Goal: Task Accomplishment & Management: Use online tool/utility

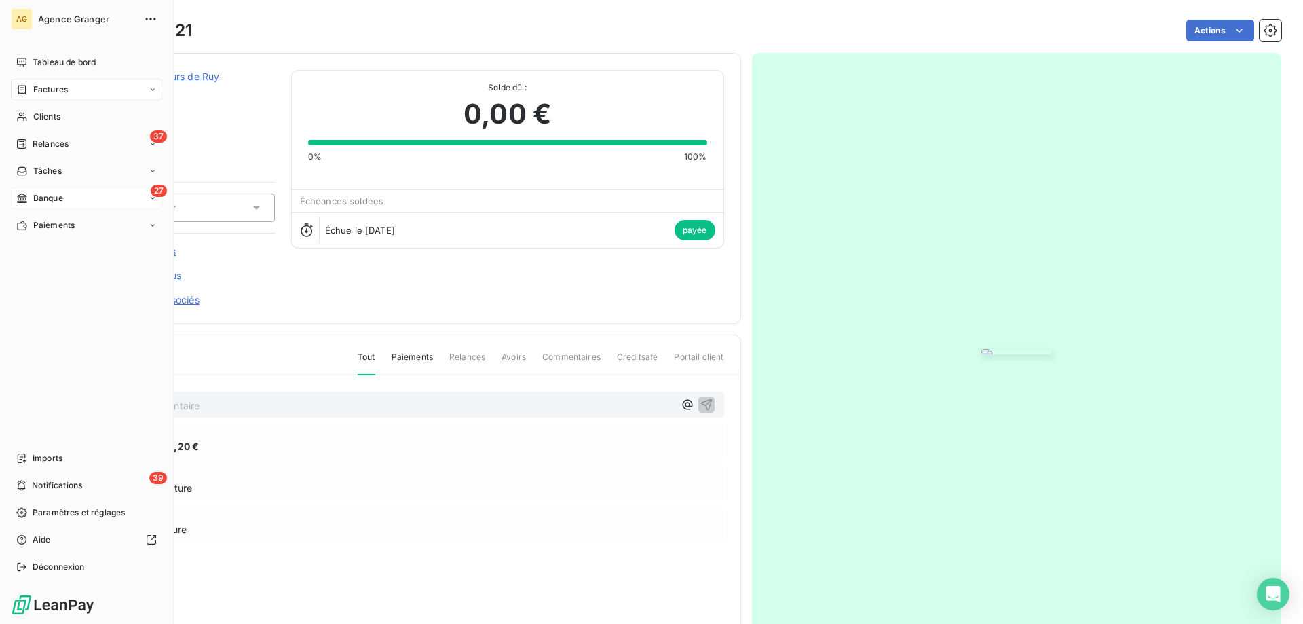
click at [39, 197] on span "Banque" at bounding box center [48, 198] width 30 height 12
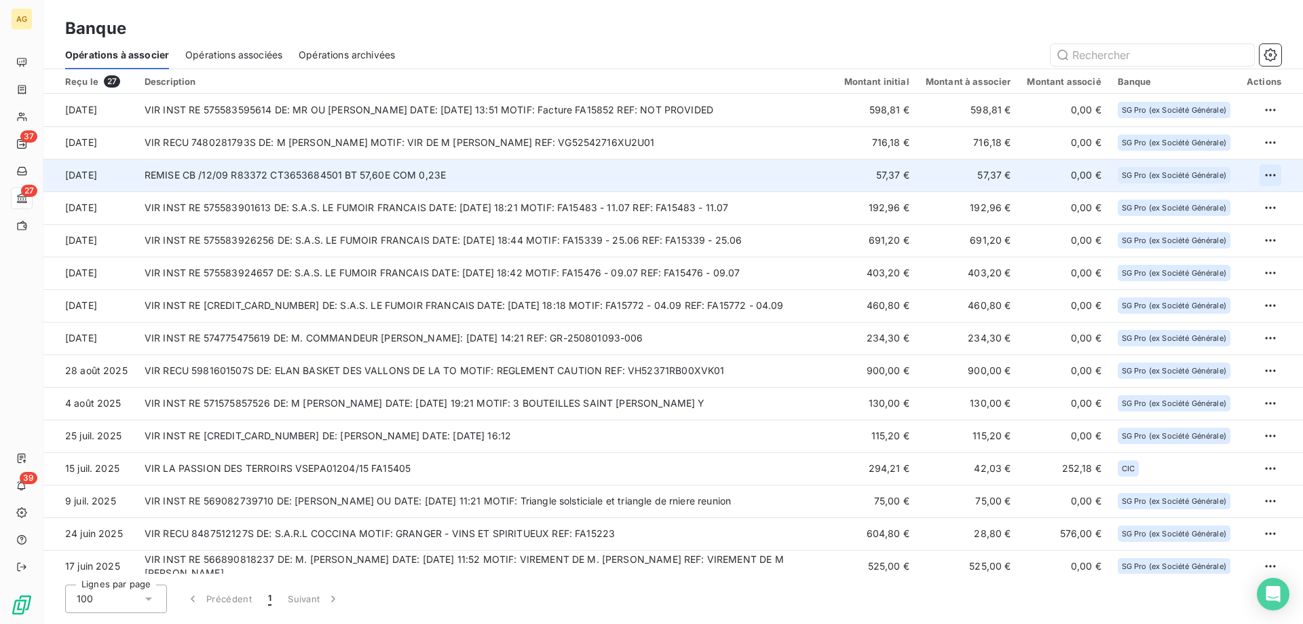
click at [1269, 178] on html "AG 37 27 39 Banque Opérations à associer Opérations associées Opérations archiv…" at bounding box center [651, 312] width 1303 height 624
click at [1235, 200] on div "Archiver l’opération" at bounding box center [1217, 205] width 105 height 22
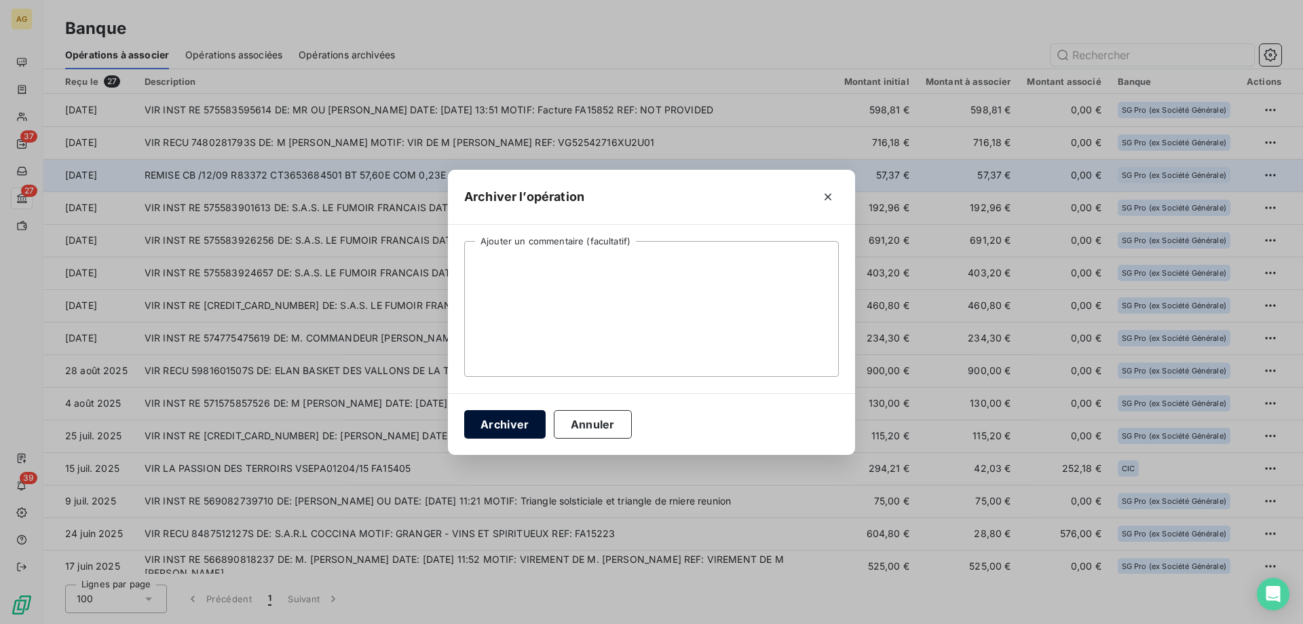
click at [491, 425] on button "Archiver" at bounding box center [504, 424] width 81 height 29
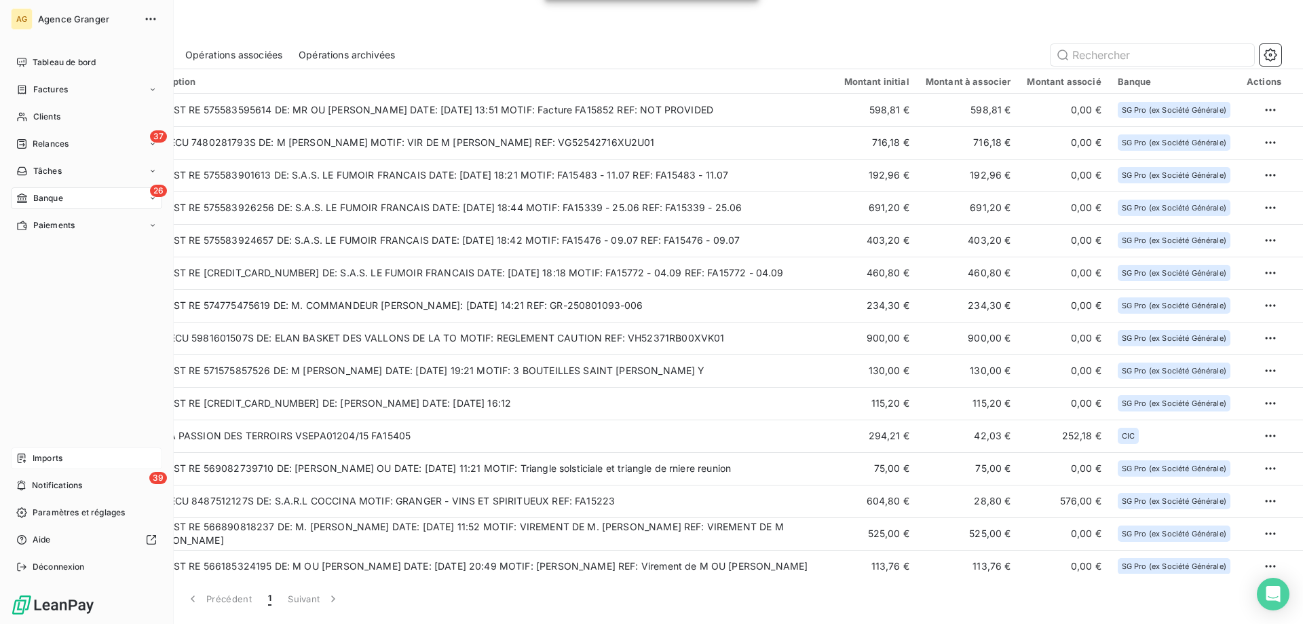
click at [81, 464] on div "Imports" at bounding box center [86, 458] width 151 height 22
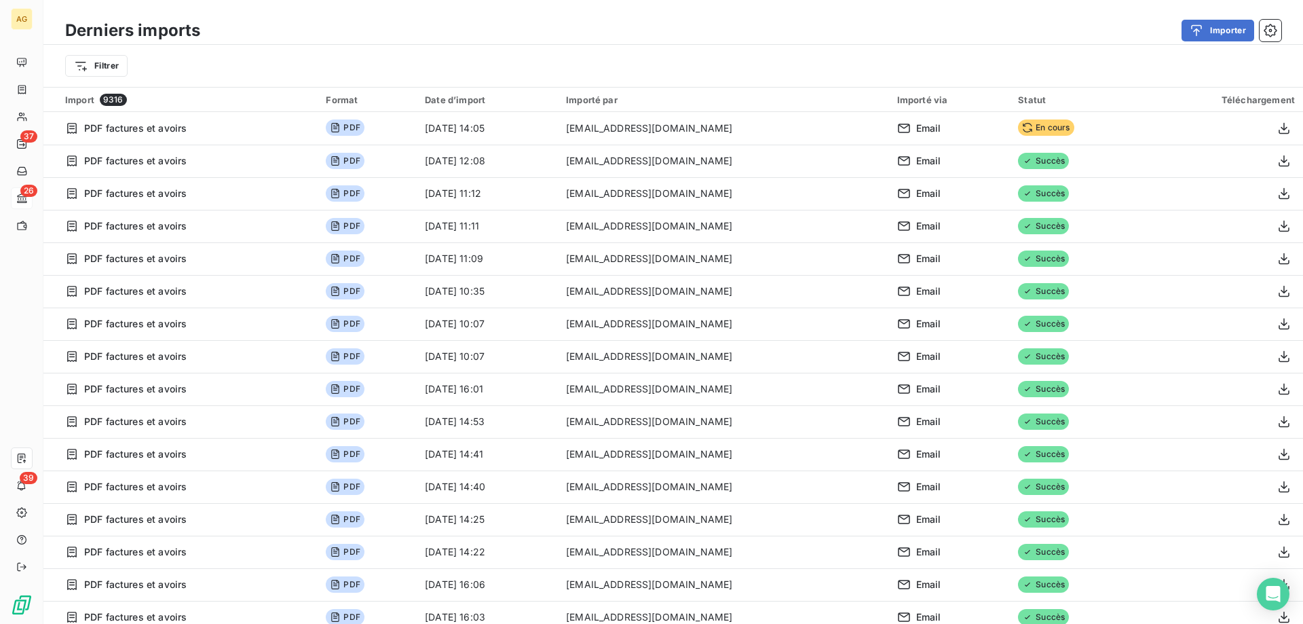
click at [44, 111] on th "Import 9316" at bounding box center [180, 100] width 274 height 24
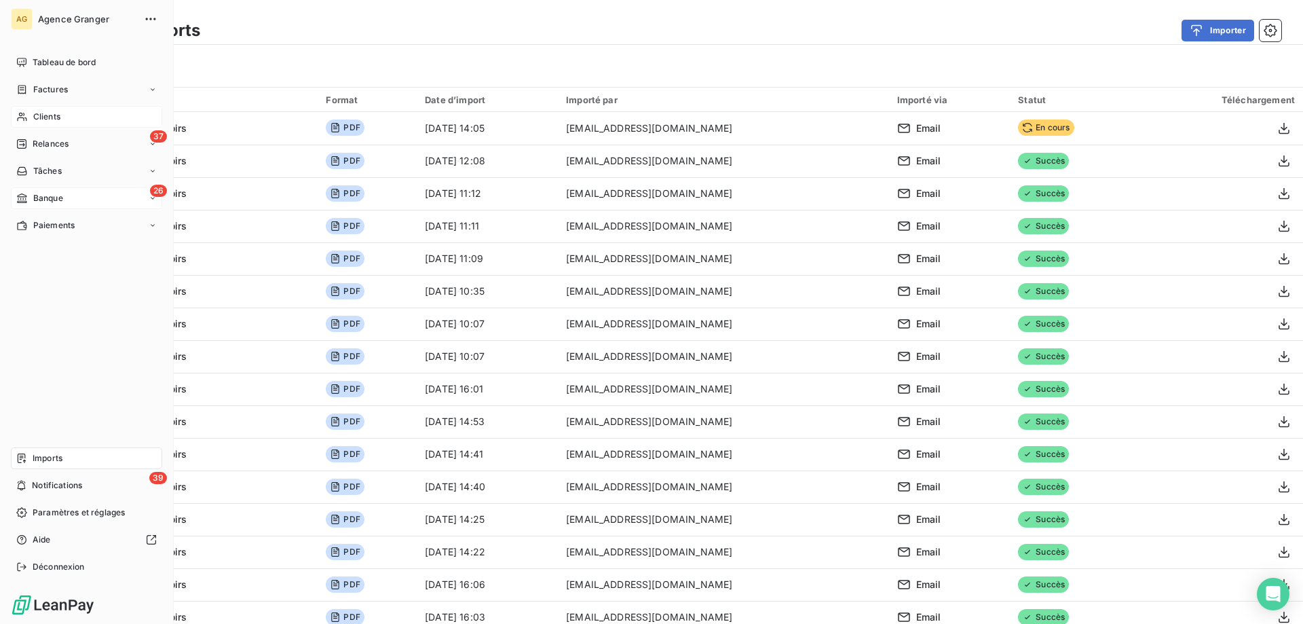
click at [41, 112] on span "Clients" at bounding box center [46, 117] width 27 height 12
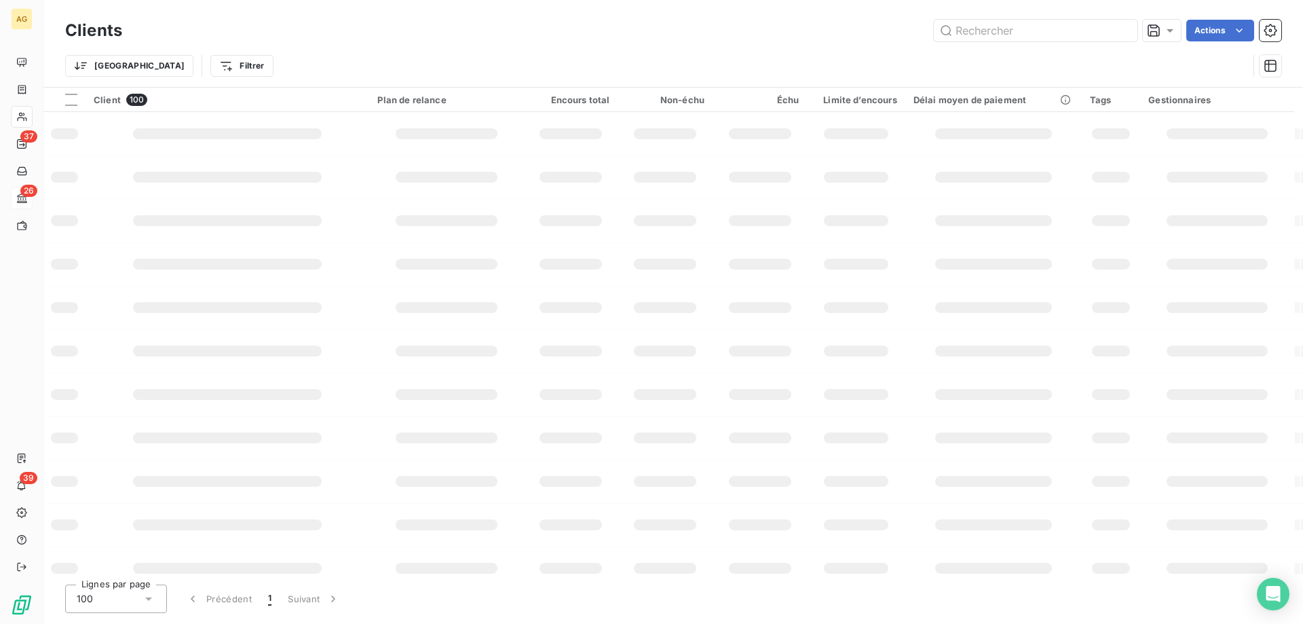
drag, startPoint x: 1051, startPoint y: 22, endPoint x: 480, endPoint y: 73, distance: 573.6
click at [517, 71] on div "Clients Actions Trier Filtrer" at bounding box center [673, 51] width 1216 height 71
type input "come b"
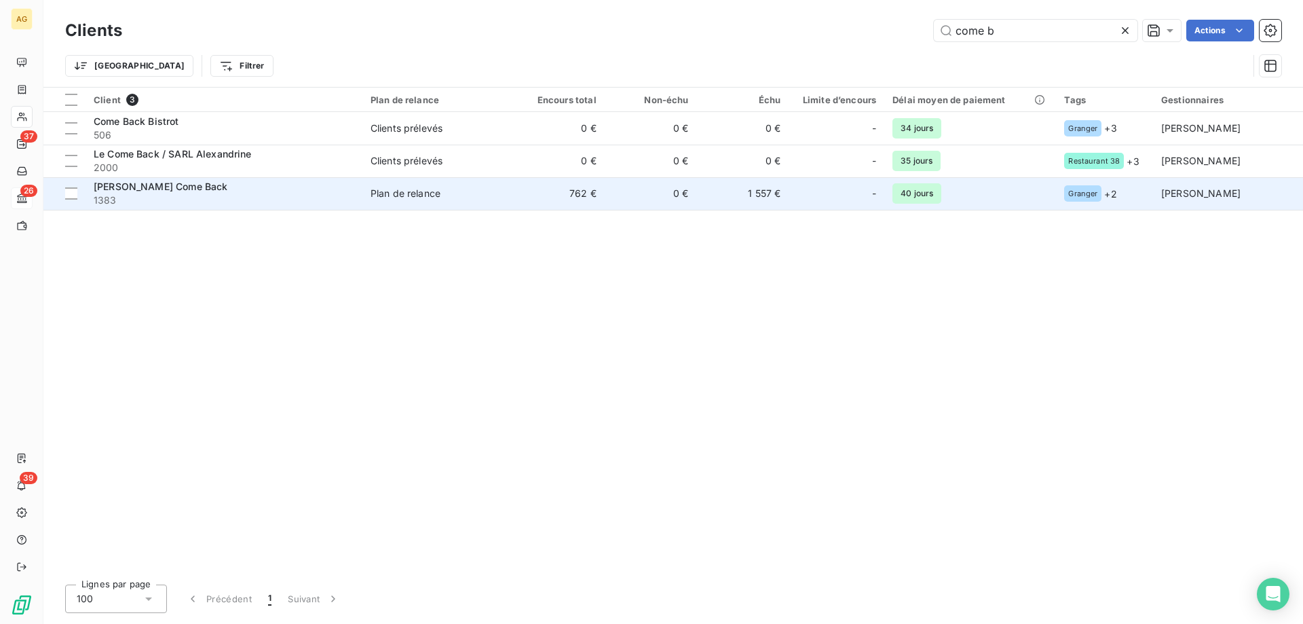
click at [135, 194] on span "1383" at bounding box center [224, 200] width 261 height 14
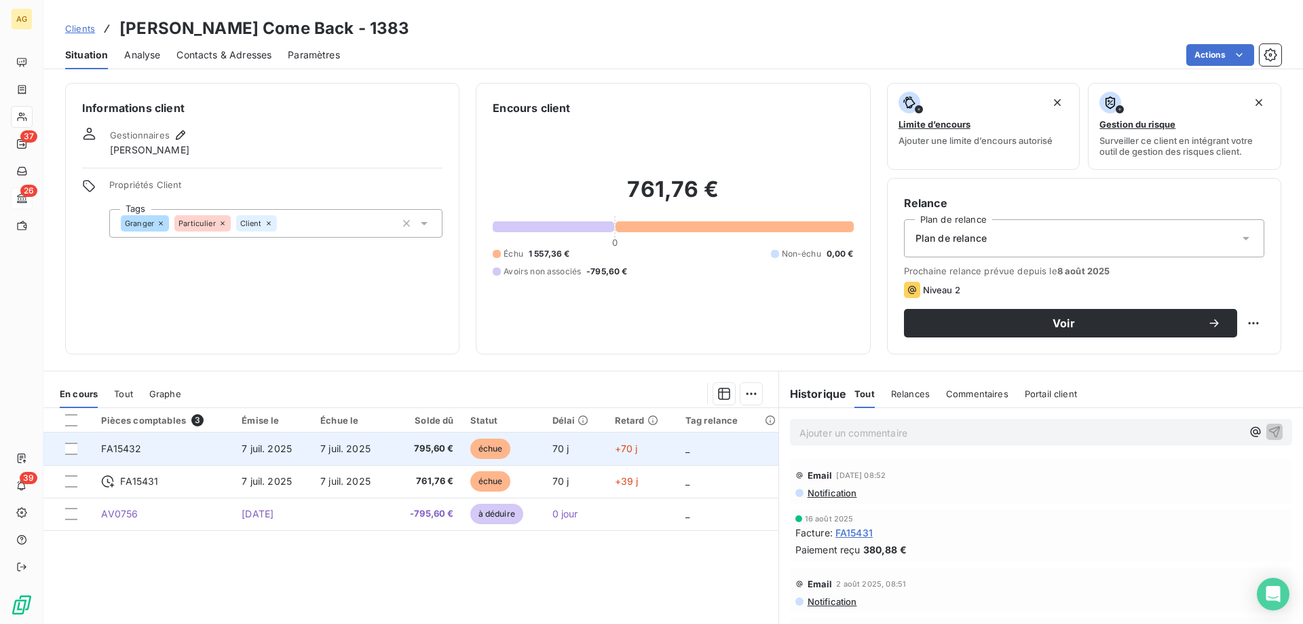
click at [320, 451] on td "7 juil. 2025" at bounding box center [351, 448] width 79 height 33
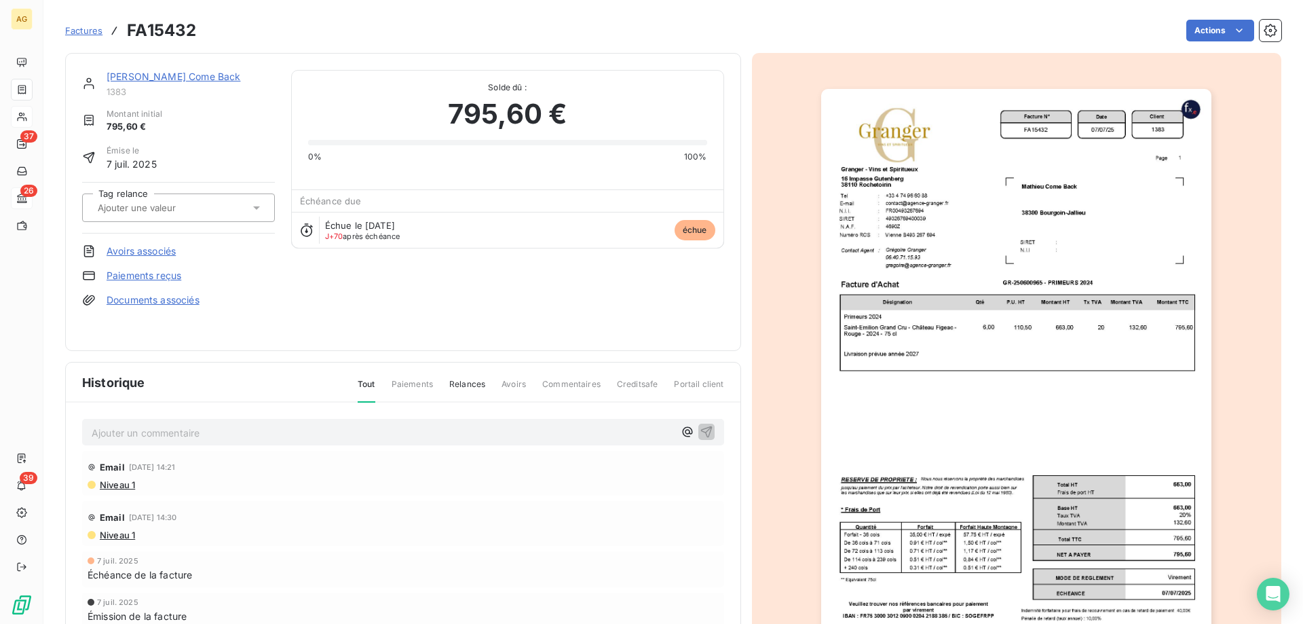
click at [153, 278] on link "Paiements reçus" at bounding box center [144, 276] width 75 height 14
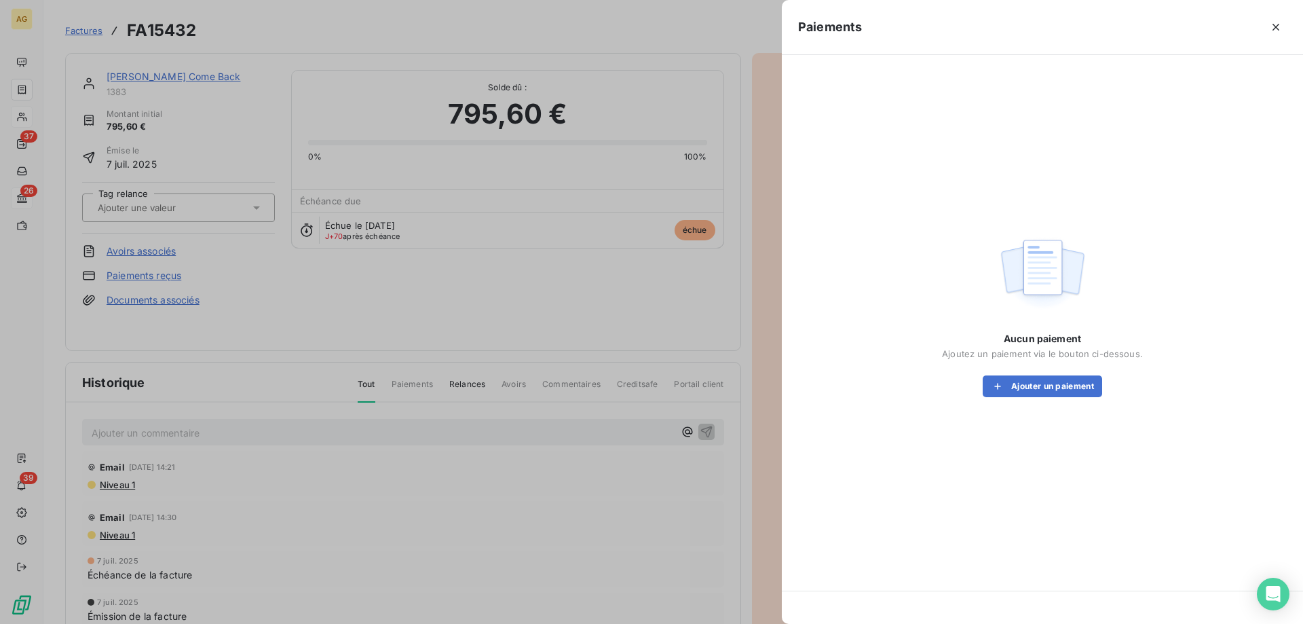
click at [250, 274] on div at bounding box center [651, 312] width 1303 height 624
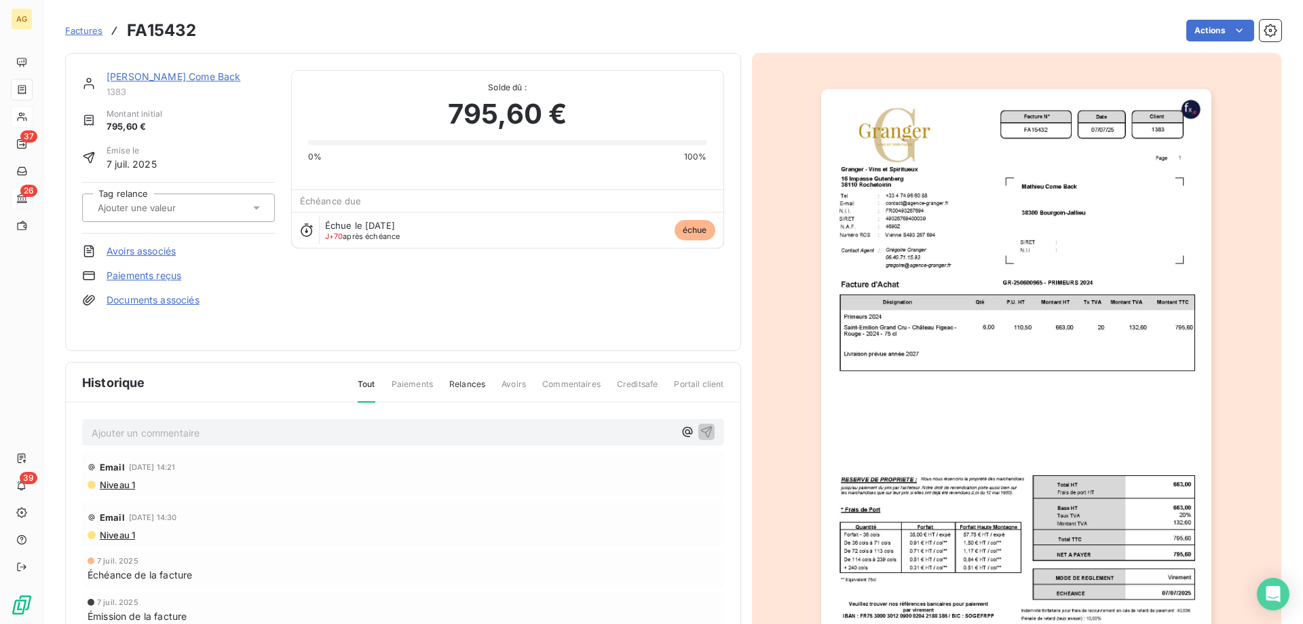
click at [145, 255] on link "Avoirs associés" at bounding box center [141, 251] width 69 height 14
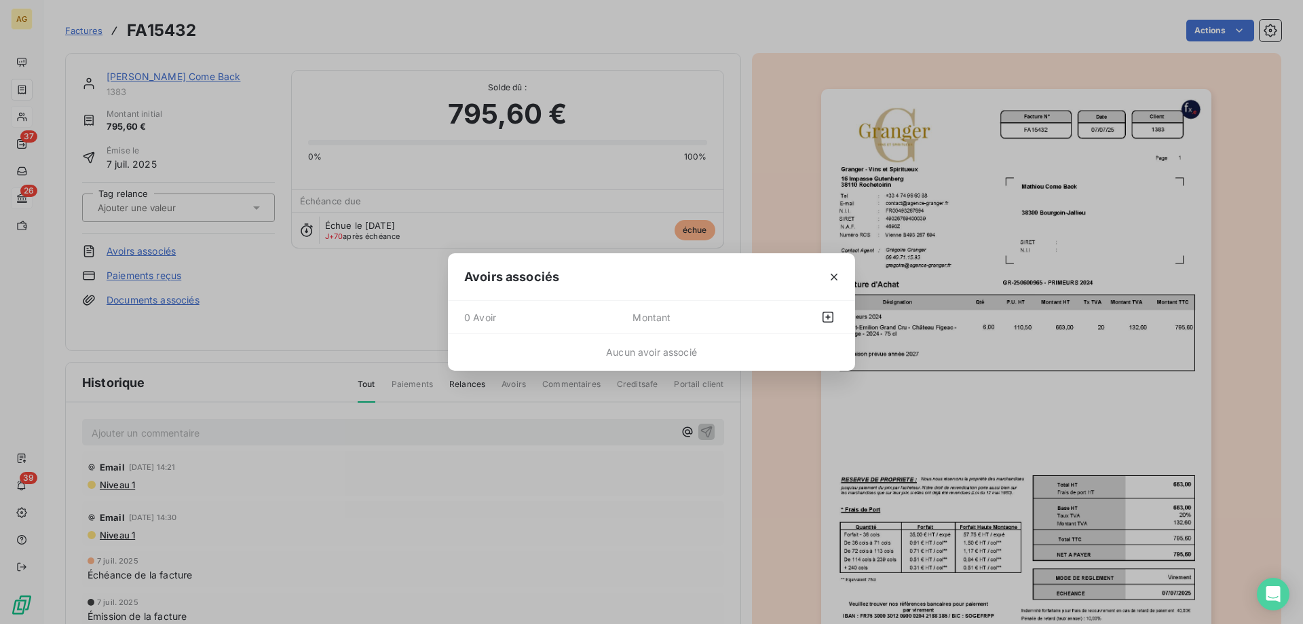
click at [839, 312] on div "0 Avoir Montant" at bounding box center [651, 317] width 407 height 33
click at [830, 315] on icon "button" at bounding box center [828, 317] width 14 height 14
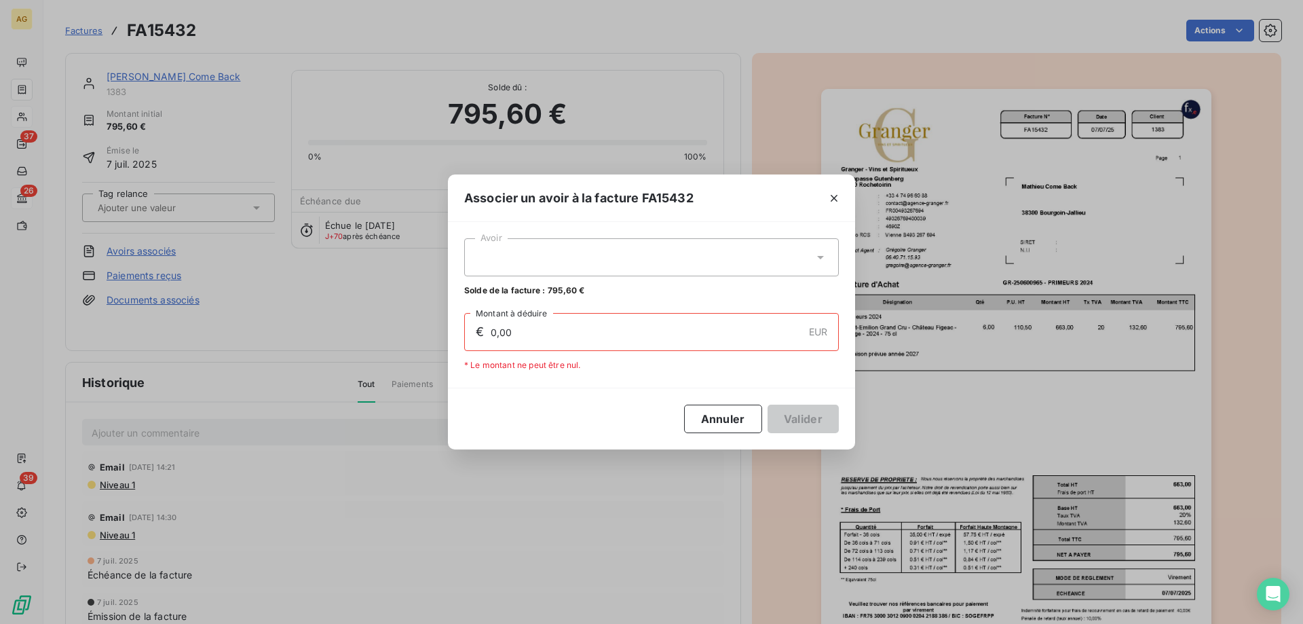
click at [525, 268] on div at bounding box center [651, 257] width 375 height 38
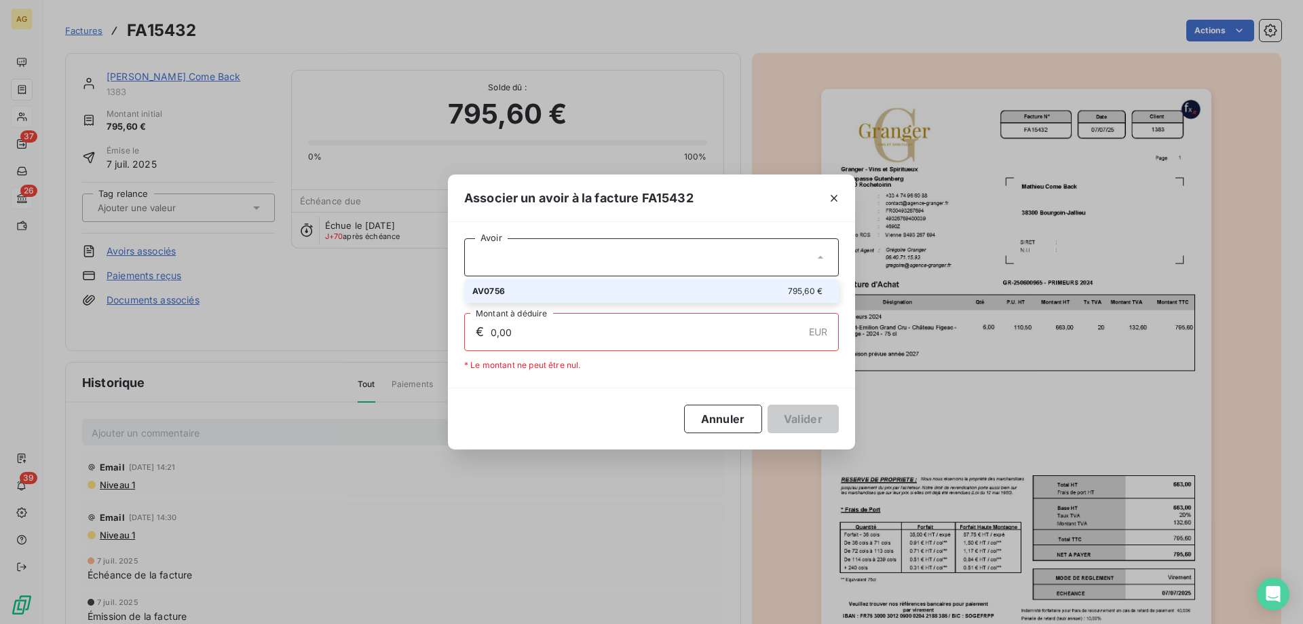
click at [510, 290] on div "AV0756 795,60 €" at bounding box center [651, 290] width 358 height 13
type input "795,60"
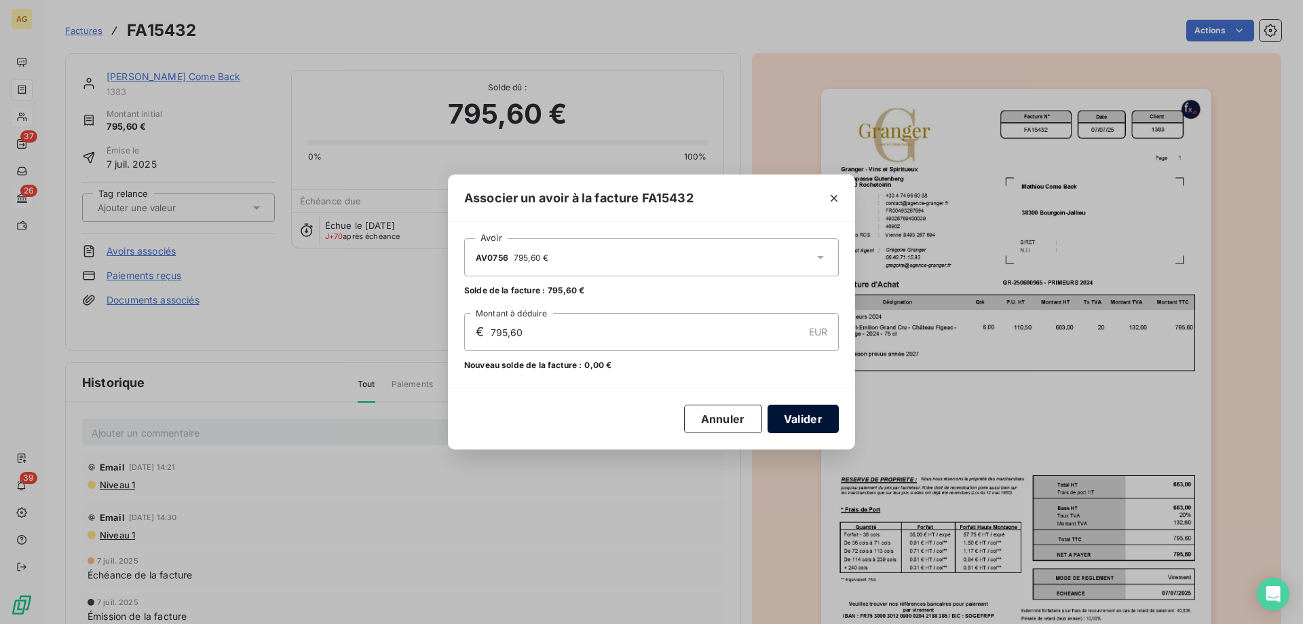
click at [809, 418] on button "Valider" at bounding box center [802, 418] width 71 height 29
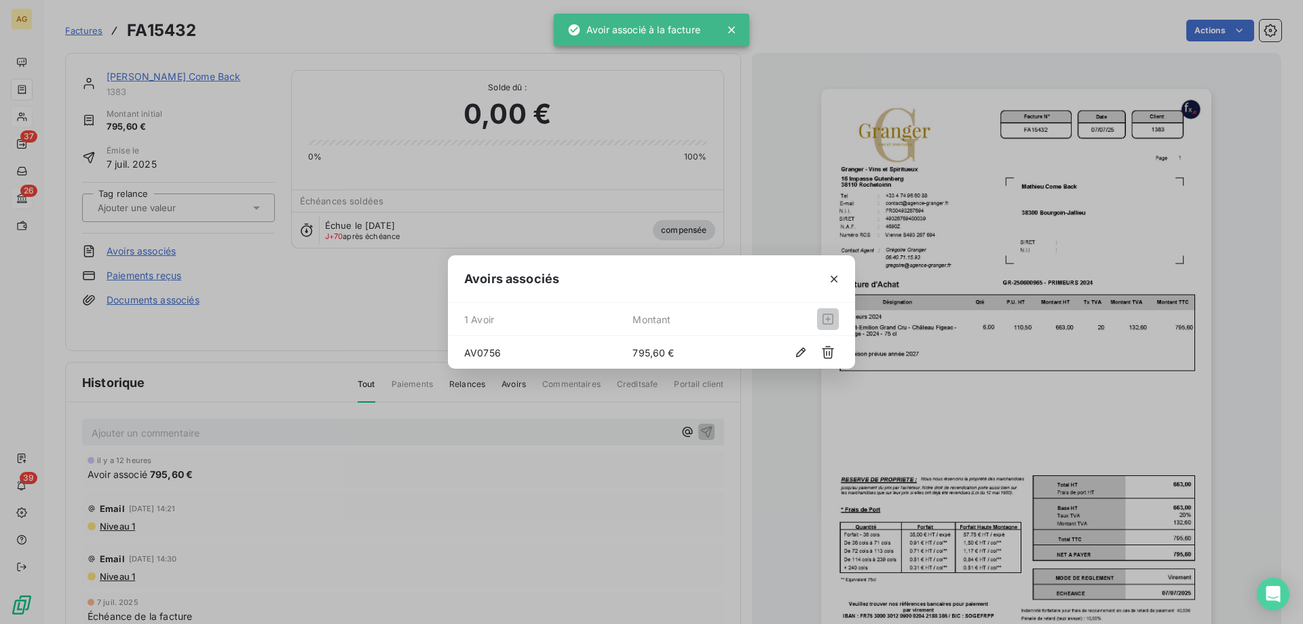
click at [837, 275] on icon "button" at bounding box center [834, 279] width 14 height 14
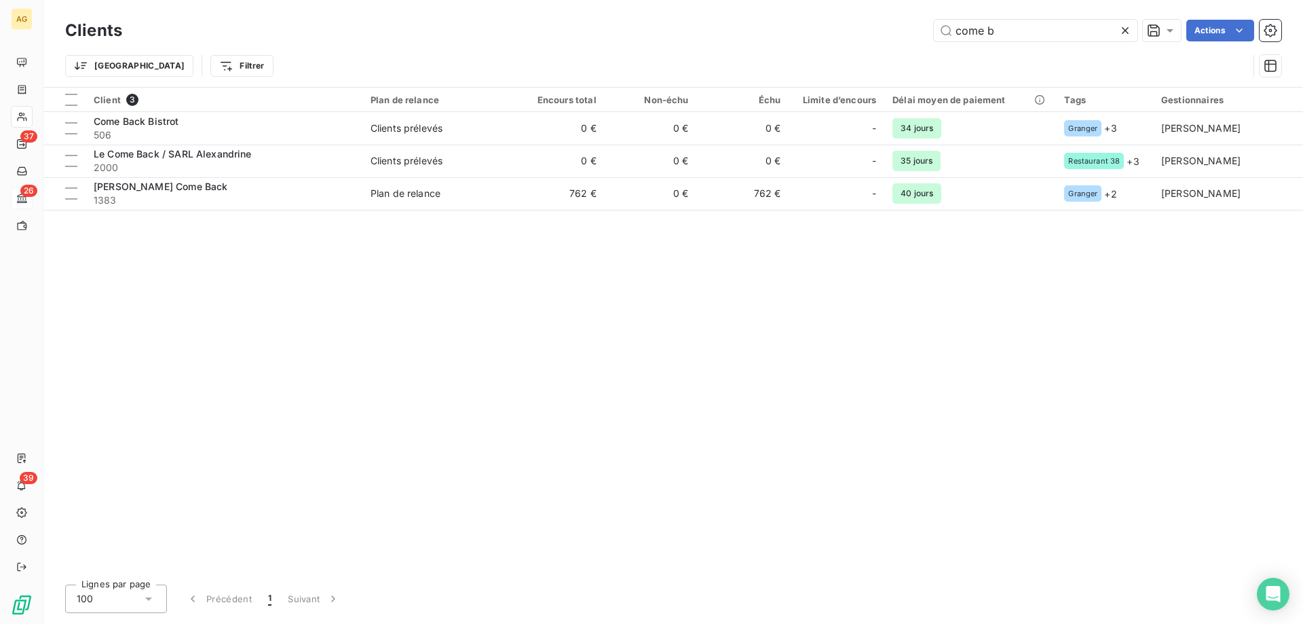
drag, startPoint x: 989, startPoint y: 35, endPoint x: 875, endPoint y: 29, distance: 114.2
click at [878, 25] on div "come b Actions" at bounding box center [709, 31] width 1143 height 22
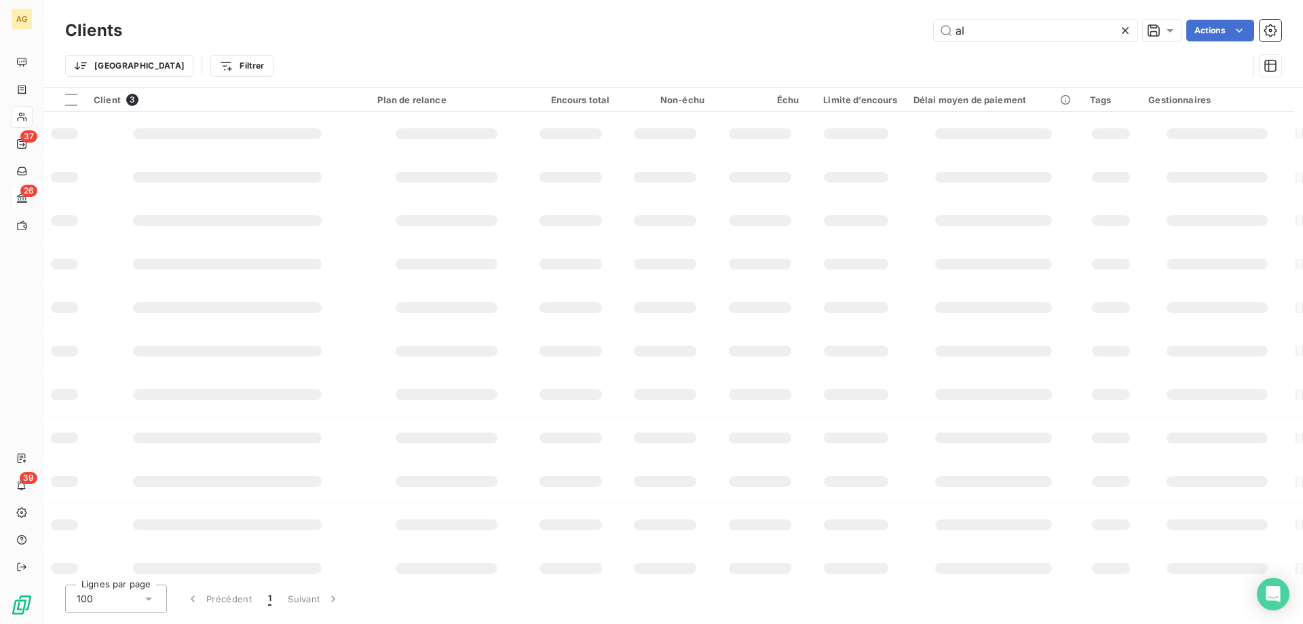
type input "a"
type input "gonin"
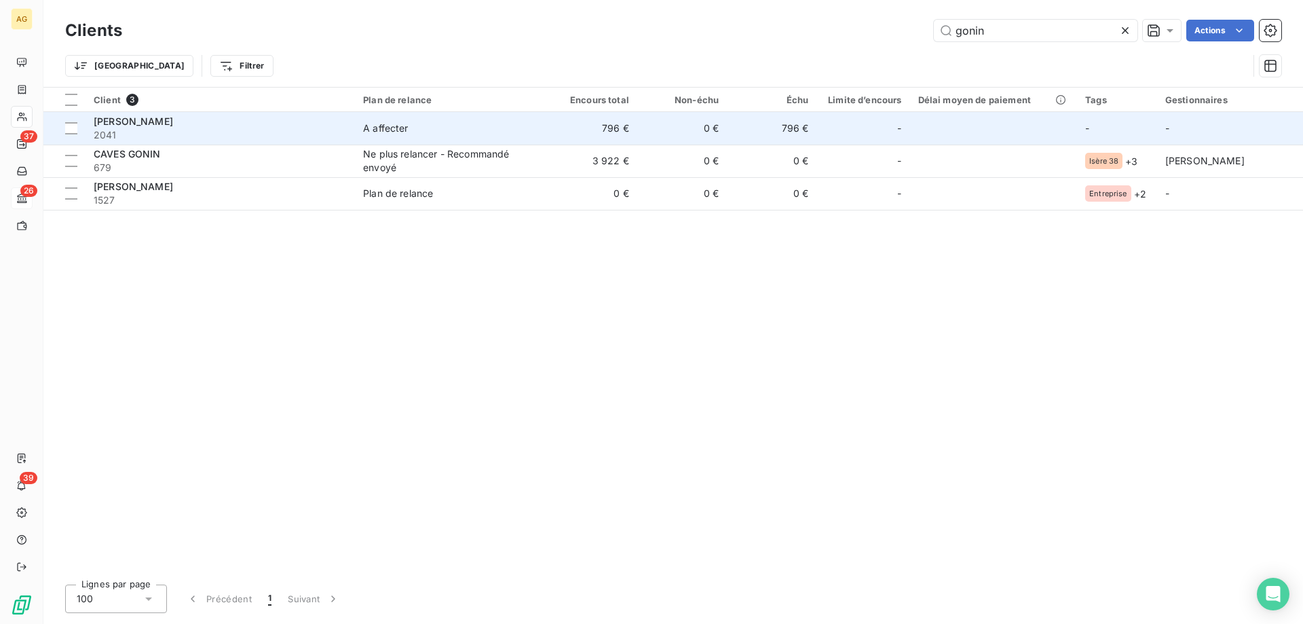
click at [396, 135] on td "A affecter" at bounding box center [451, 128] width 192 height 33
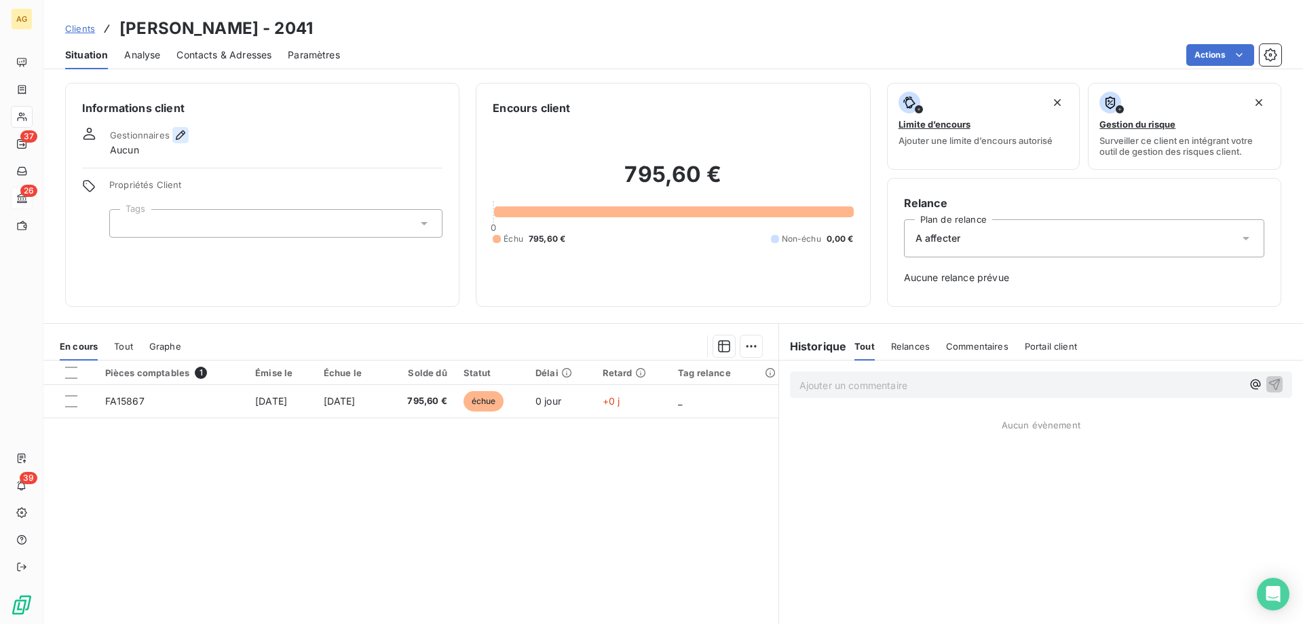
click at [182, 132] on icon "button" at bounding box center [181, 135] width 14 height 14
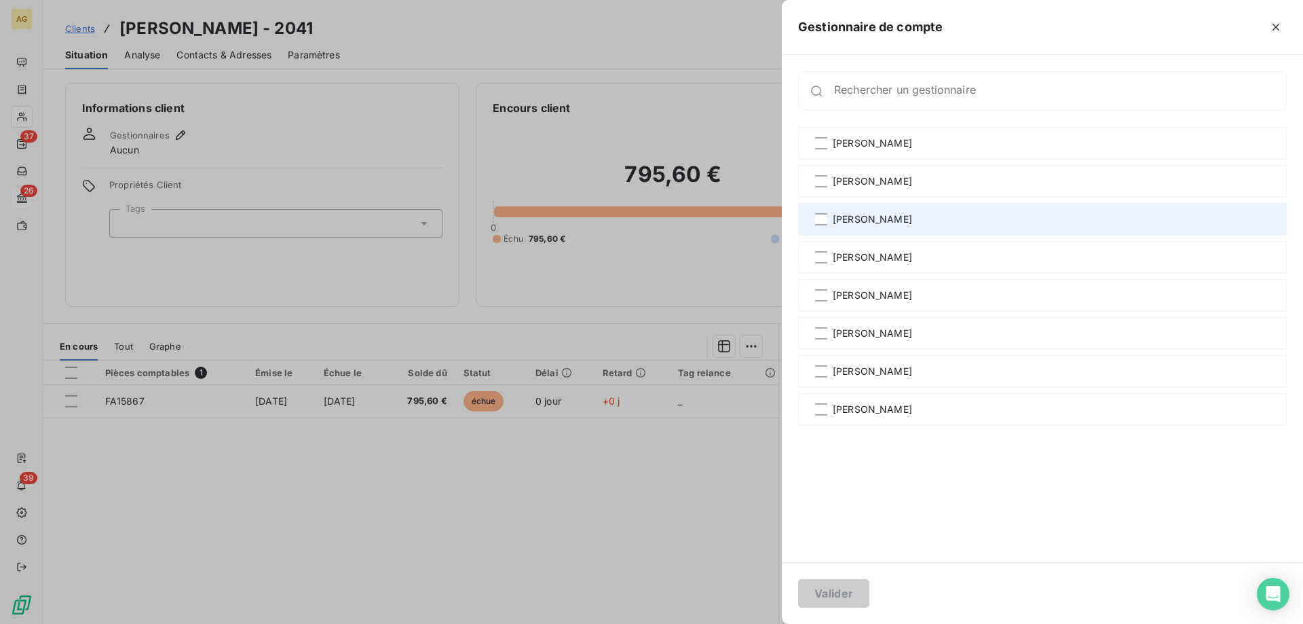
click at [829, 213] on div "[PERSON_NAME]" at bounding box center [1042, 219] width 489 height 33
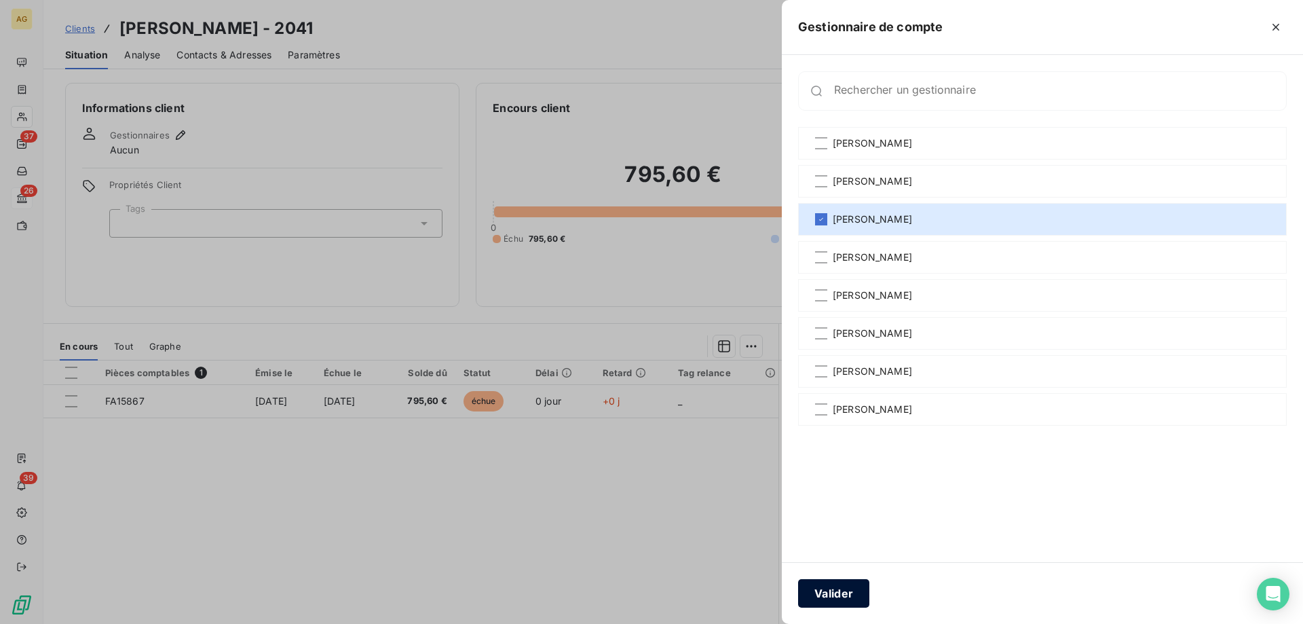
click at [855, 603] on button "Valider" at bounding box center [833, 593] width 71 height 29
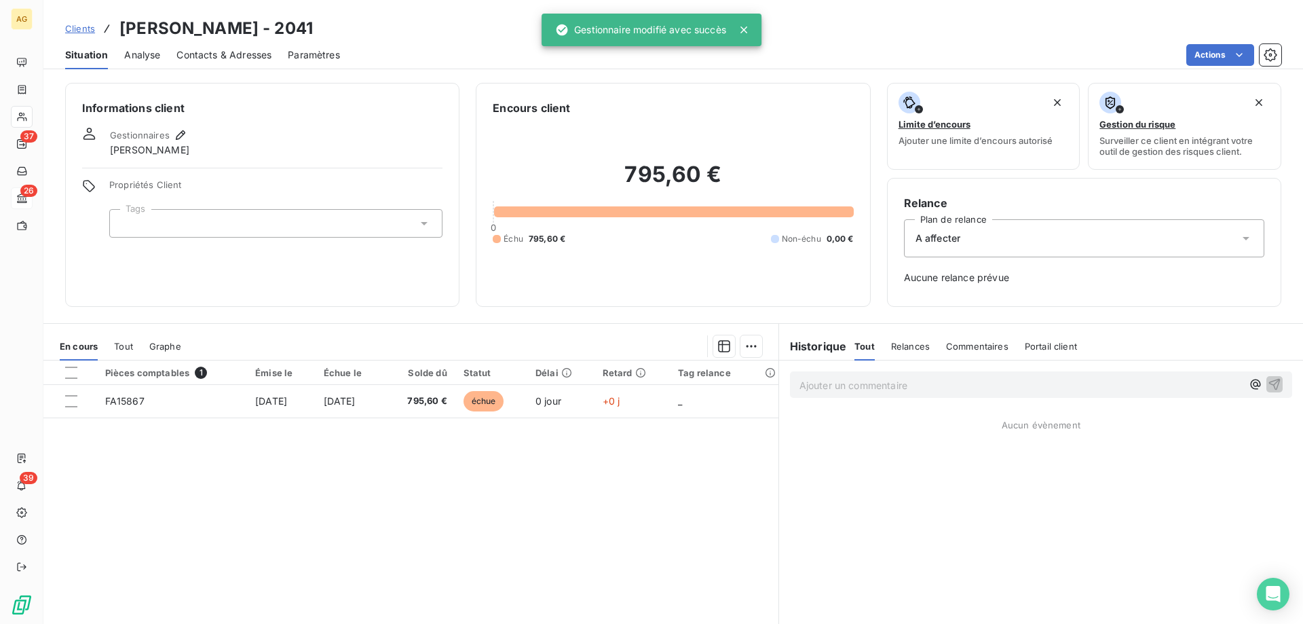
click at [978, 213] on div "Relance Plan de relance A affecter Aucune relance prévue" at bounding box center [1084, 242] width 360 height 95
click at [978, 221] on div "A affecter" at bounding box center [1084, 238] width 360 height 38
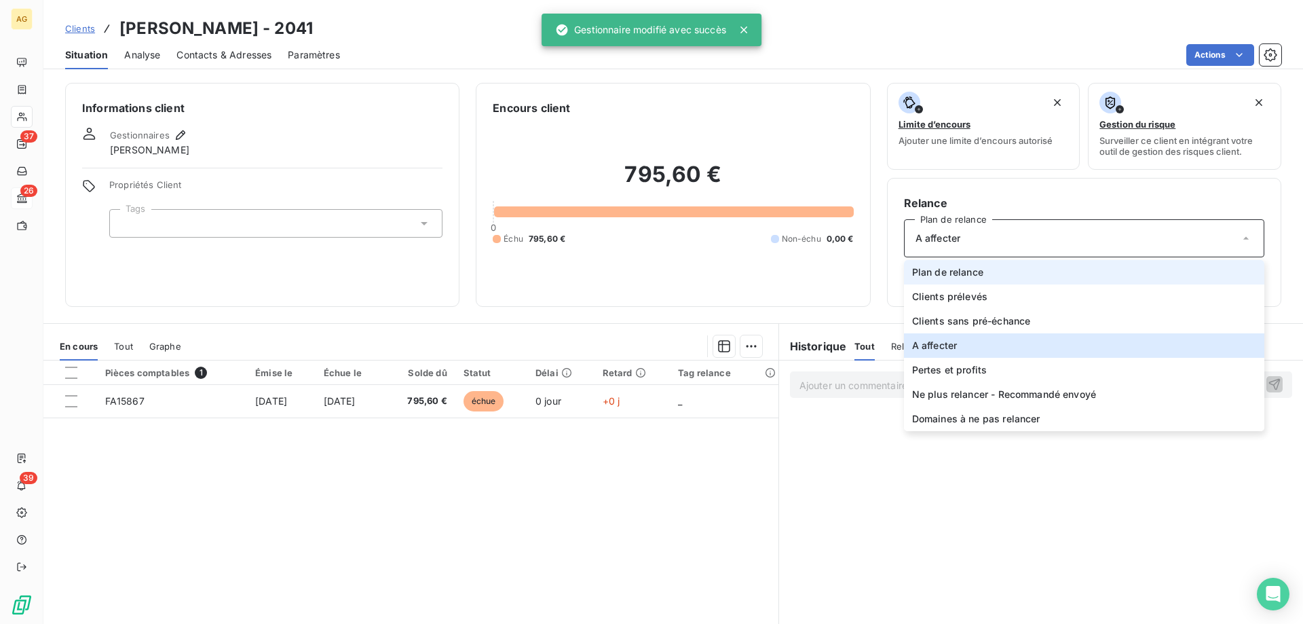
click at [954, 265] on span "Plan de relance" at bounding box center [947, 272] width 71 height 14
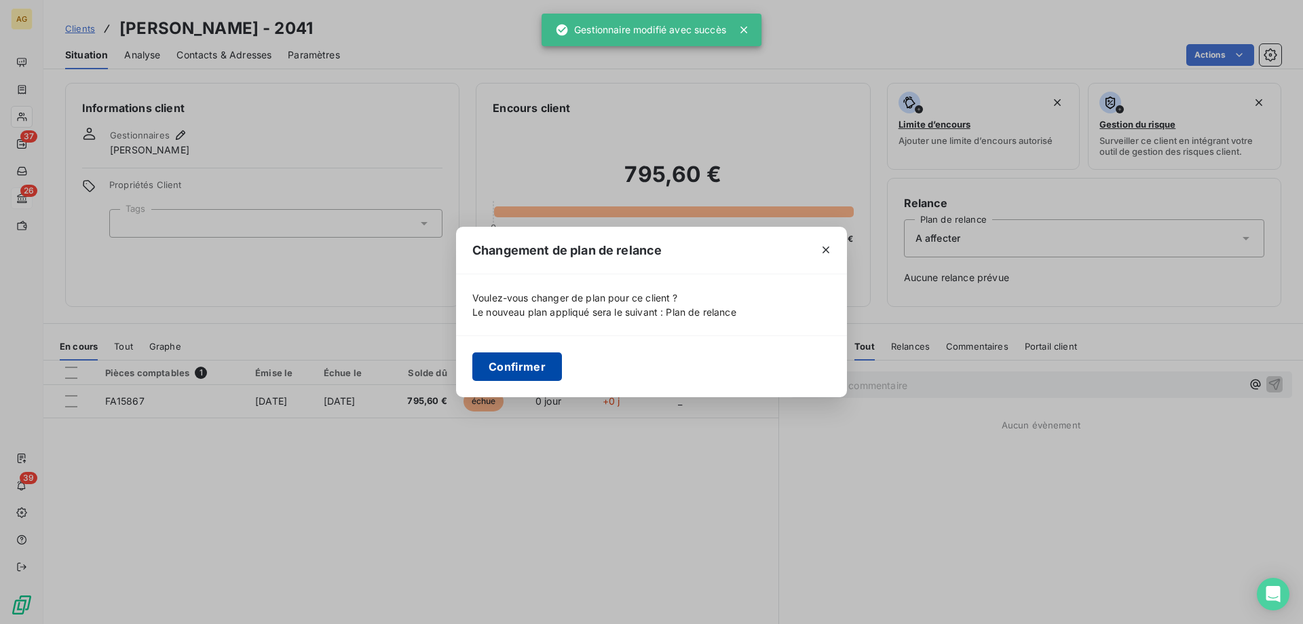
click at [508, 377] on button "Confirmer" at bounding box center [517, 366] width 90 height 29
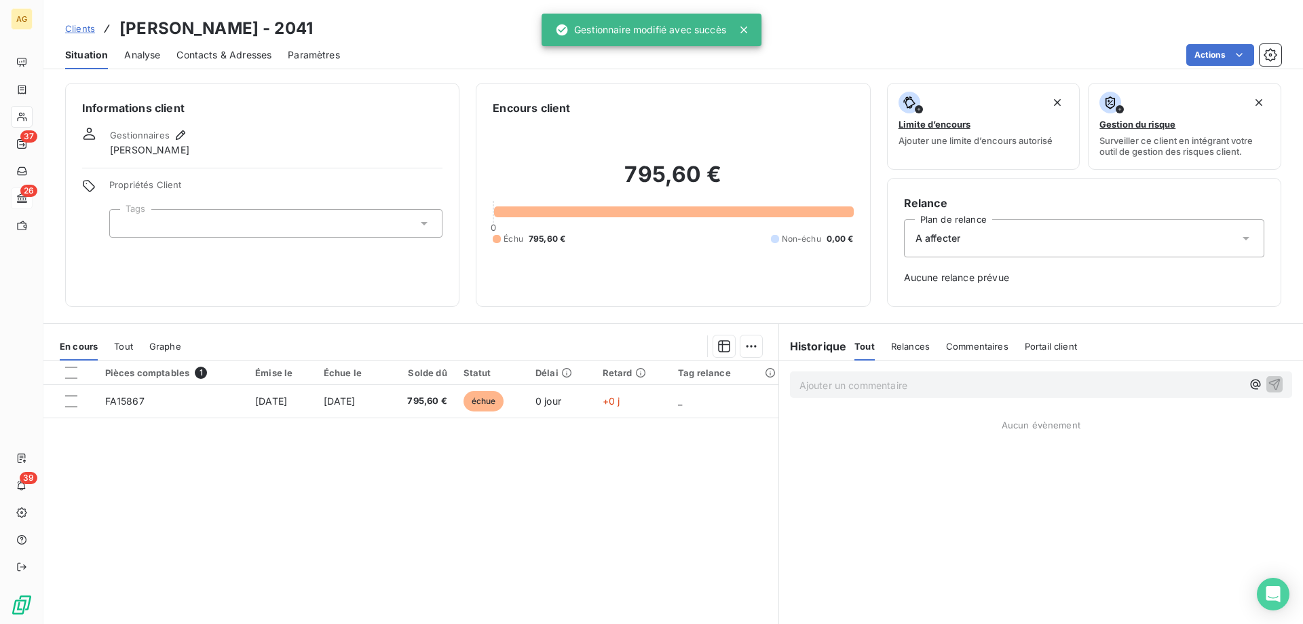
click at [251, 216] on div at bounding box center [275, 223] width 333 height 29
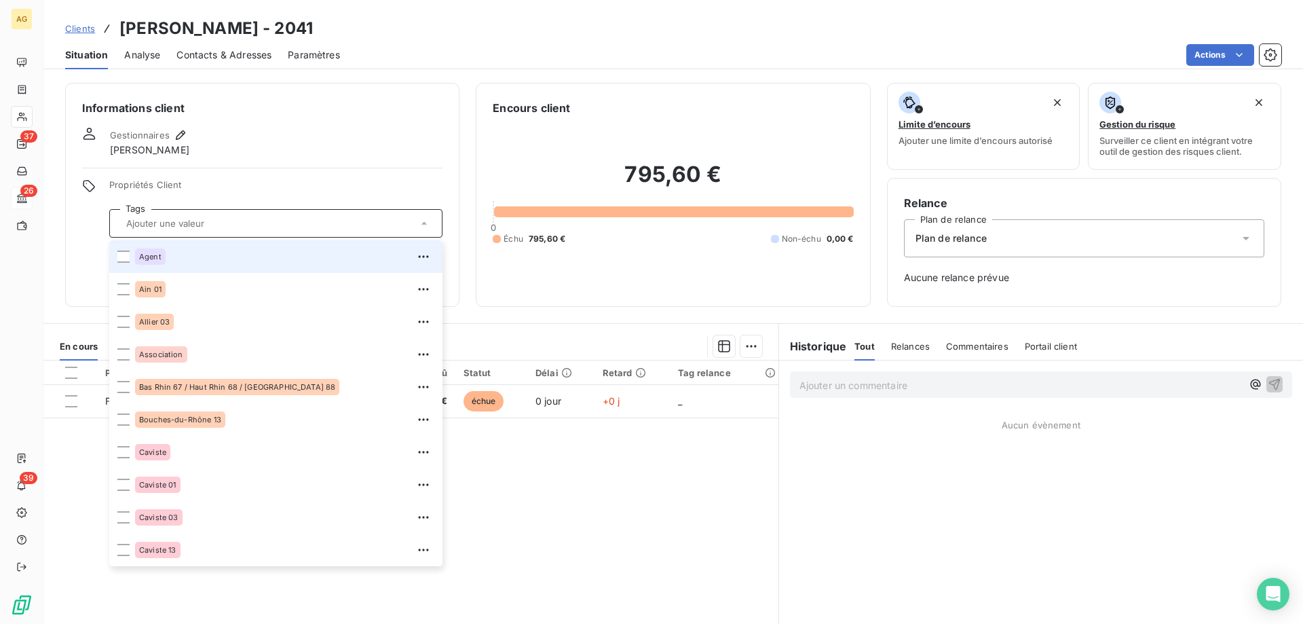
type input "e"
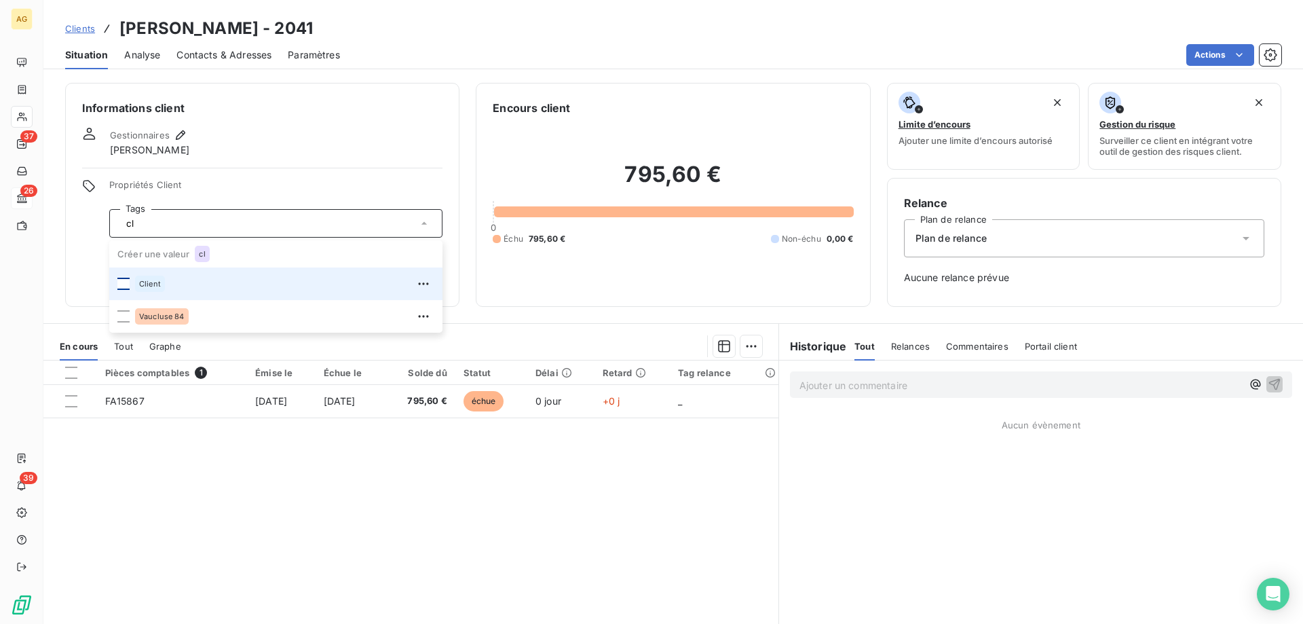
click at [124, 282] on div at bounding box center [123, 284] width 12 height 12
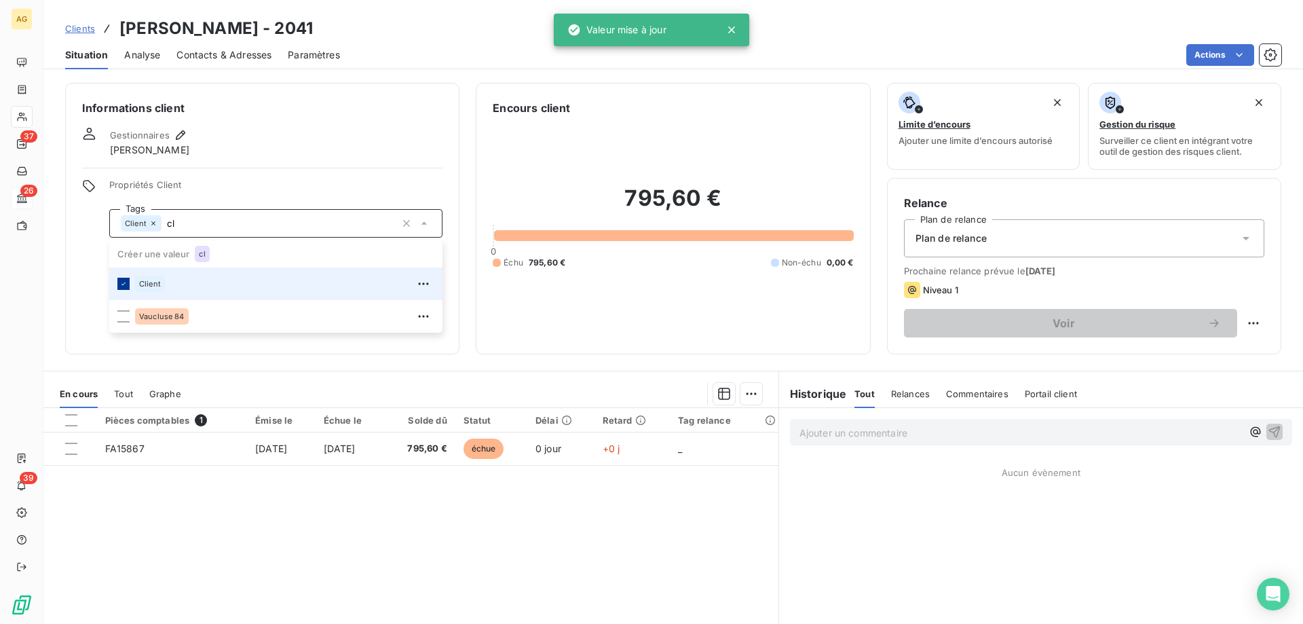
type input "c"
click at [124, 282] on div at bounding box center [123, 284] width 12 height 12
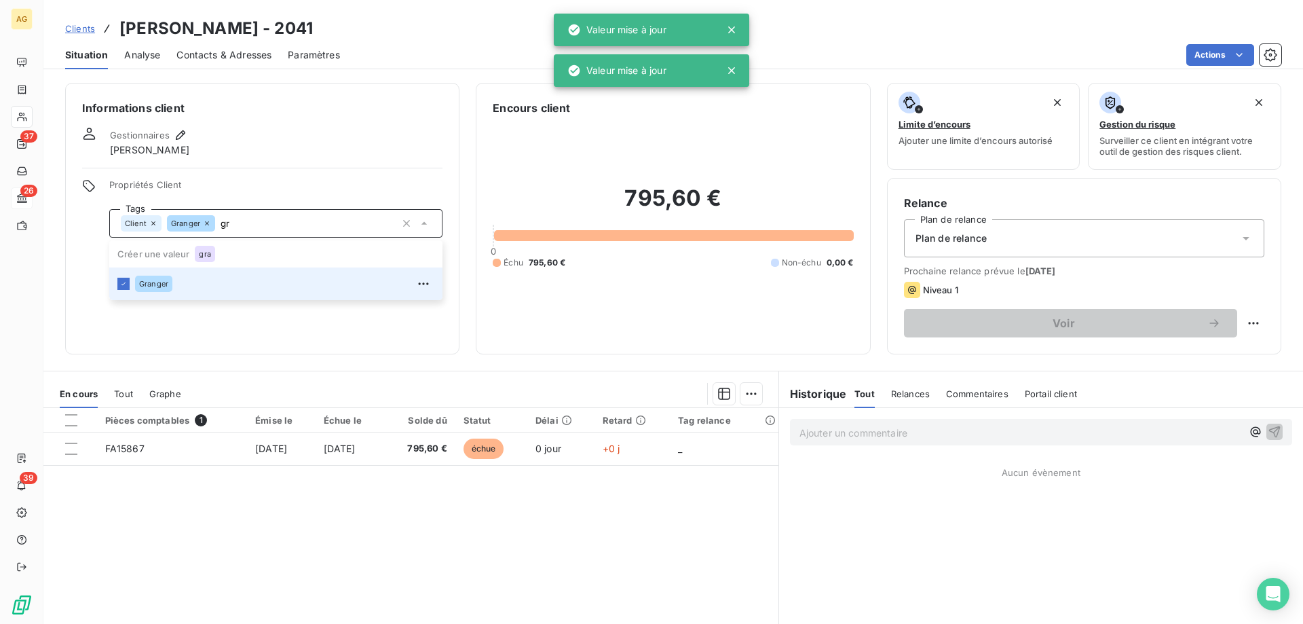
type input "g"
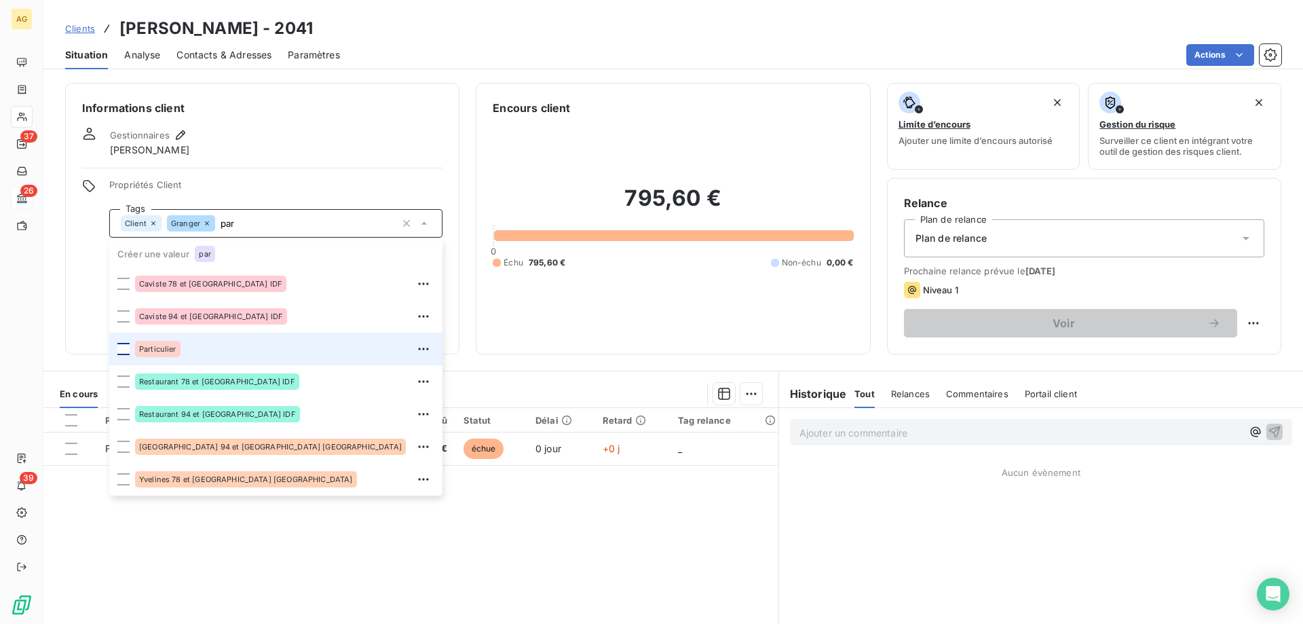
click at [128, 349] on div at bounding box center [123, 349] width 12 height 12
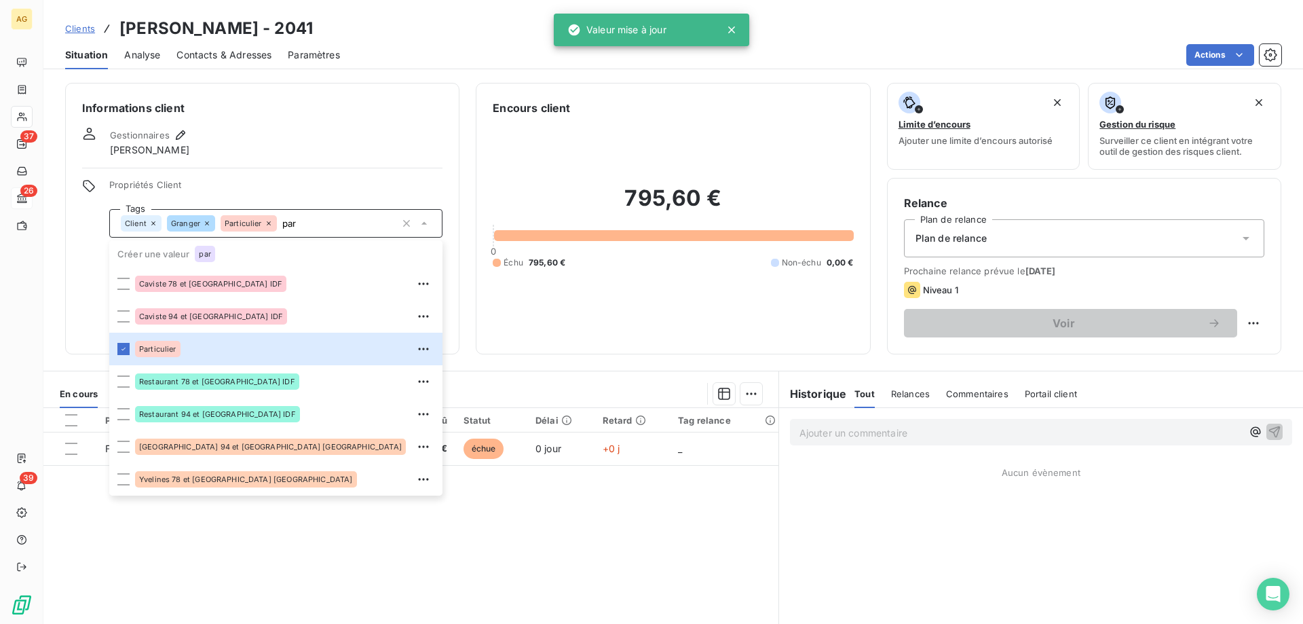
click at [267, 165] on div "Informations client Gestionnaires [PERSON_NAME] Propriétés Client Tags Client […" at bounding box center [262, 218] width 394 height 271
type input "par"
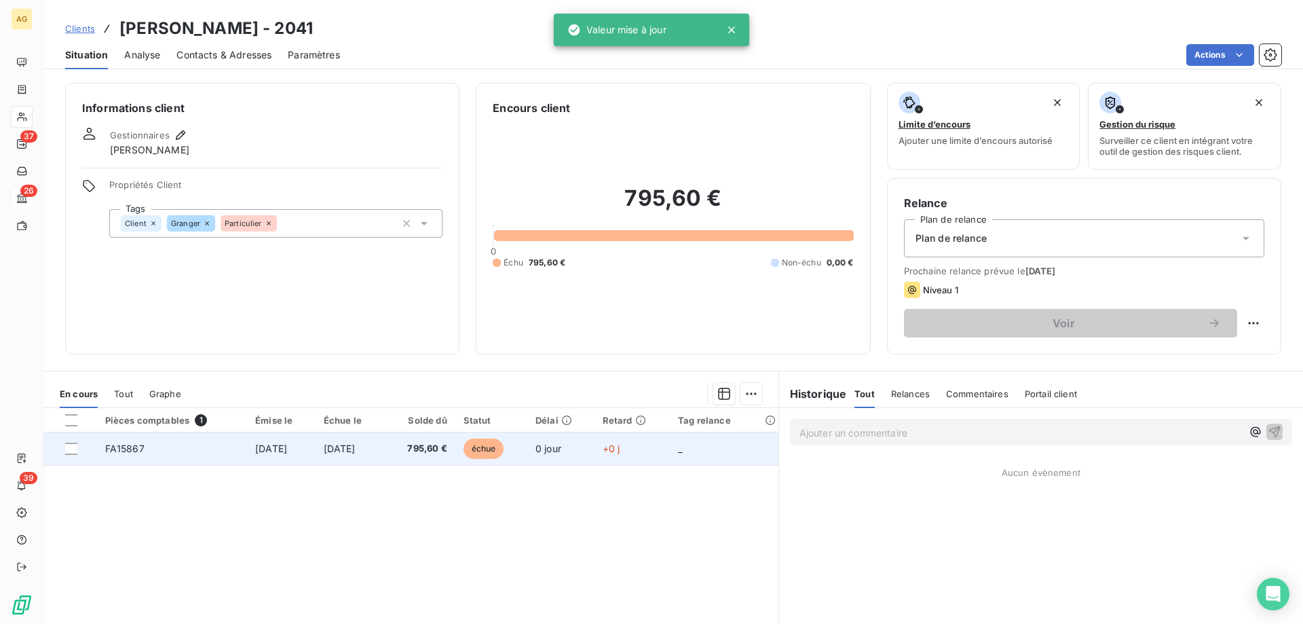
click at [276, 459] on td "[DATE]" at bounding box center [281, 448] width 68 height 33
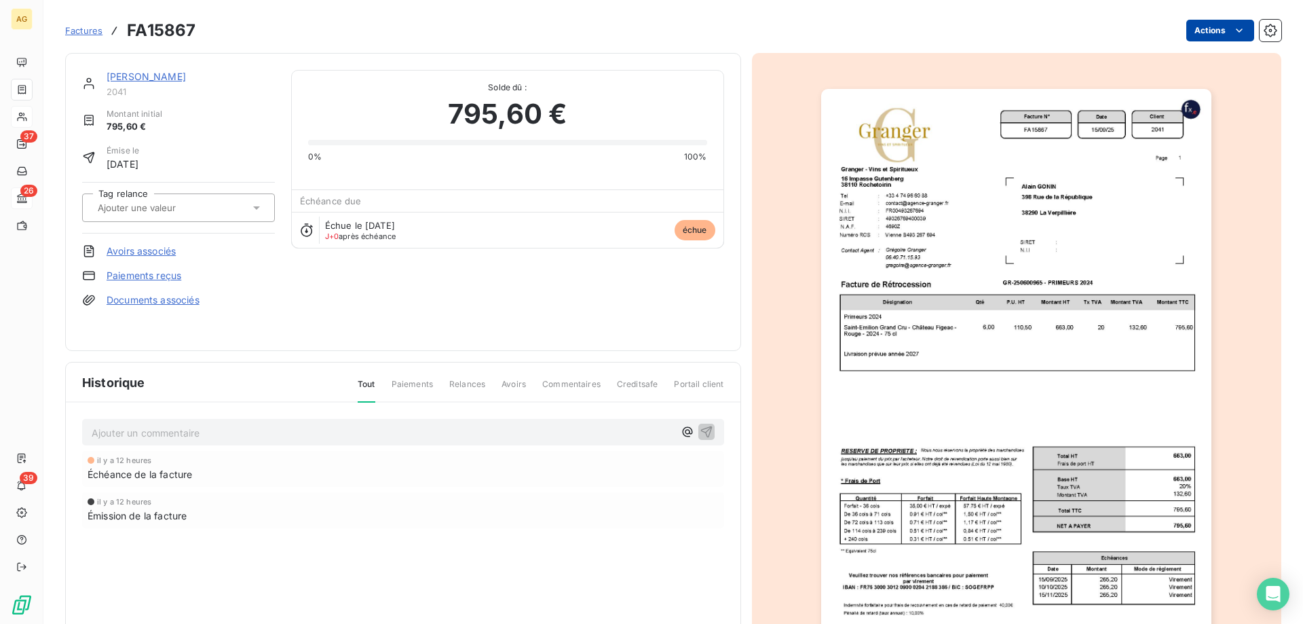
click at [1230, 22] on html "AG 37 26 39 Factures FA15867 Actions [PERSON_NAME] 2041 Montant initial 795,60 …" at bounding box center [651, 312] width 1303 height 624
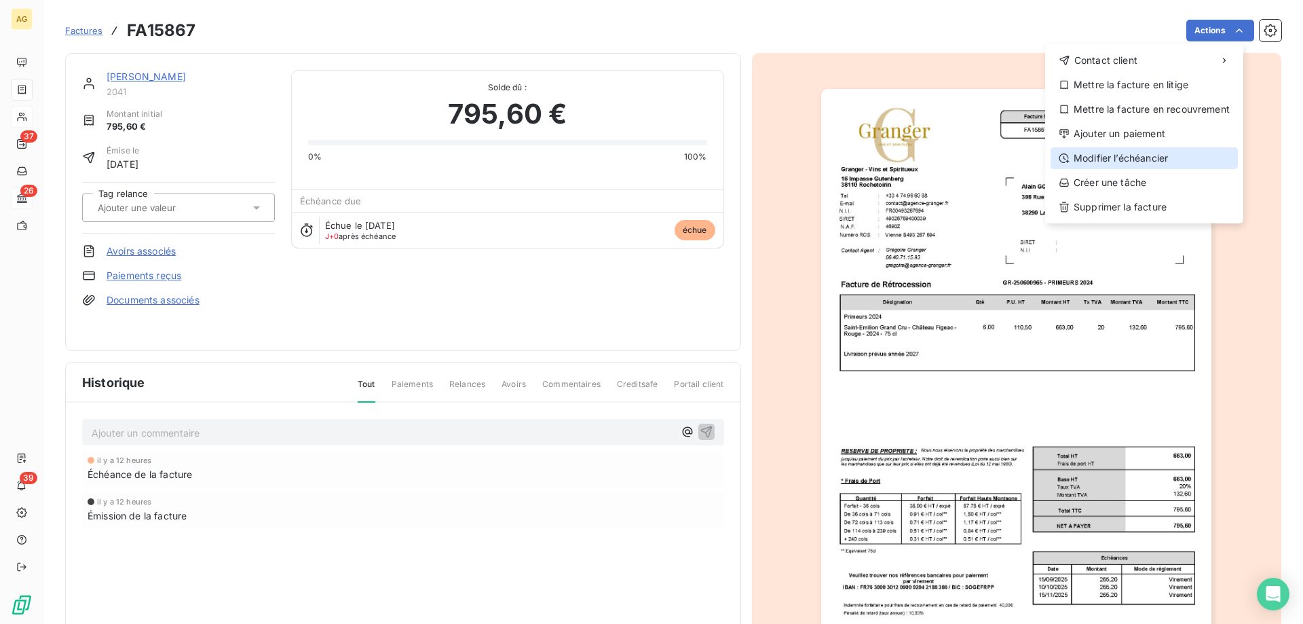
click at [1133, 153] on div "Modifier l’échéancier" at bounding box center [1143, 158] width 187 height 22
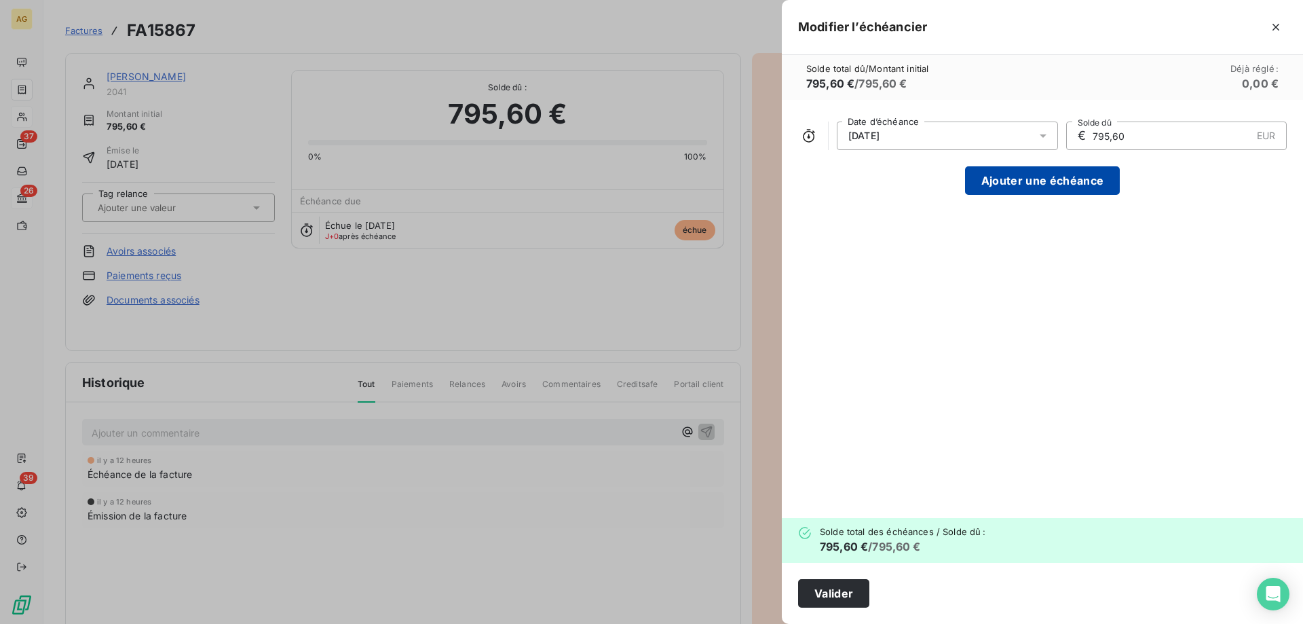
click at [1031, 191] on button "Ajouter une échéance" at bounding box center [1042, 180] width 155 height 29
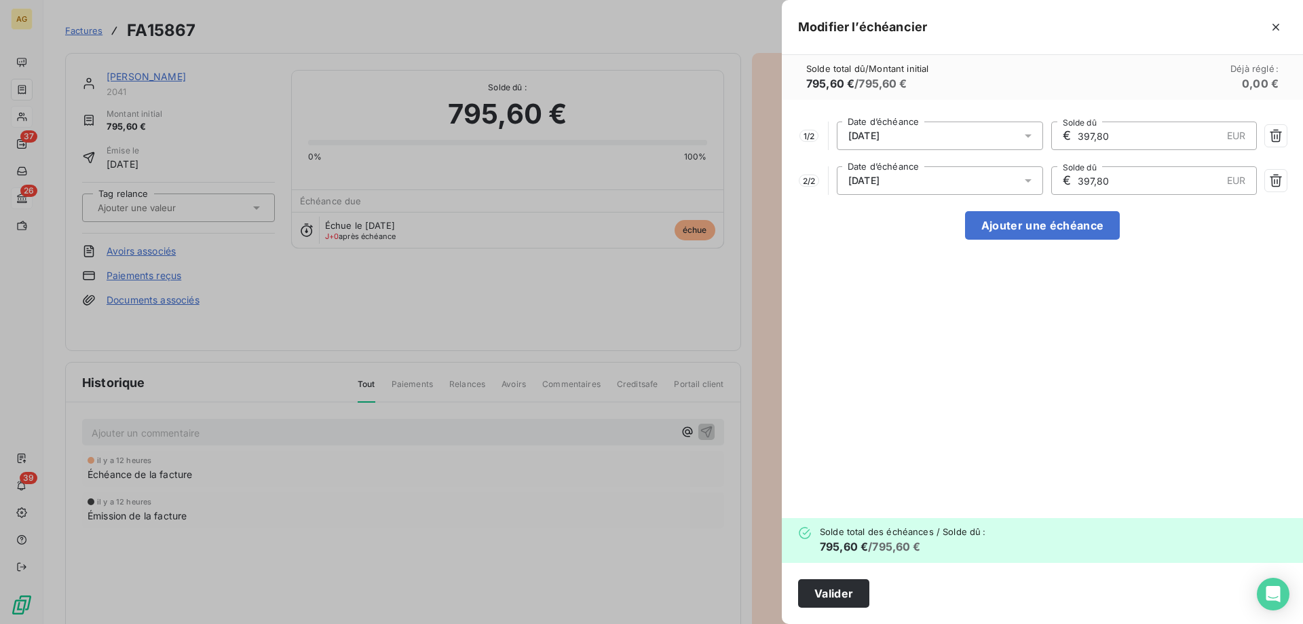
click at [1048, 210] on div "1 / 2 [DATE] Date d’échéance € 397,80 EUR Solde dû 2 / 2 [DATE] Date d’échéance…" at bounding box center [1042, 309] width 521 height 418
click at [1053, 223] on button "Ajouter une échéance" at bounding box center [1042, 225] width 155 height 29
type input "265,20"
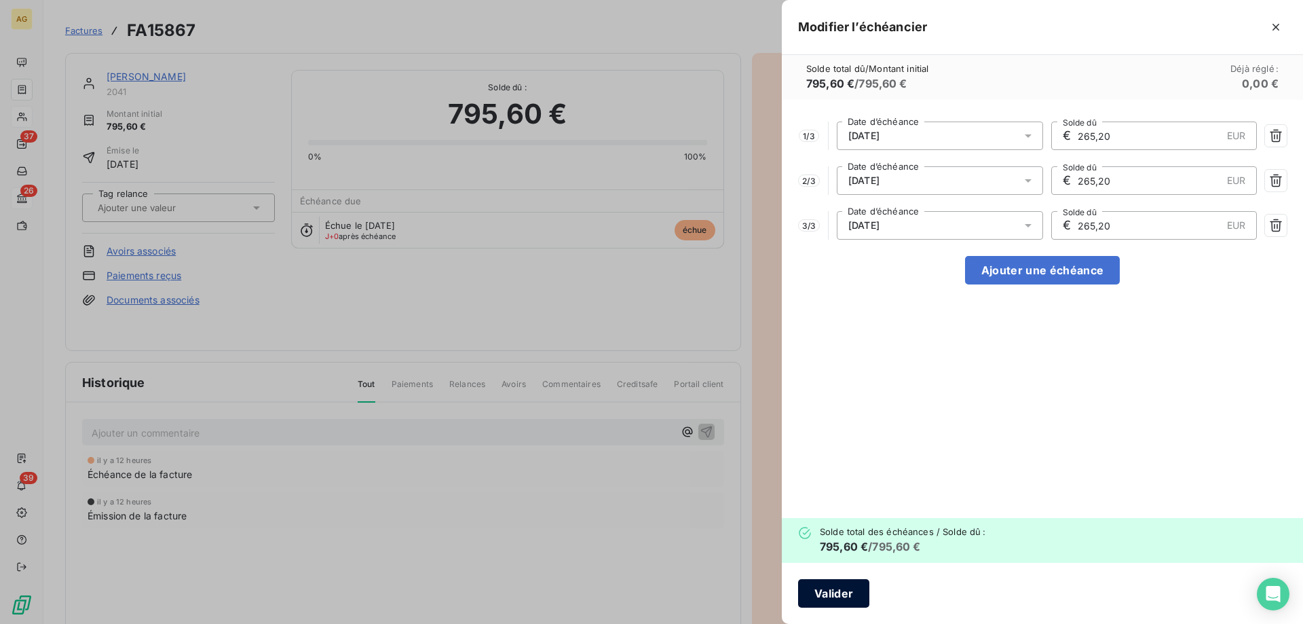
click at [831, 594] on button "Valider" at bounding box center [833, 593] width 71 height 29
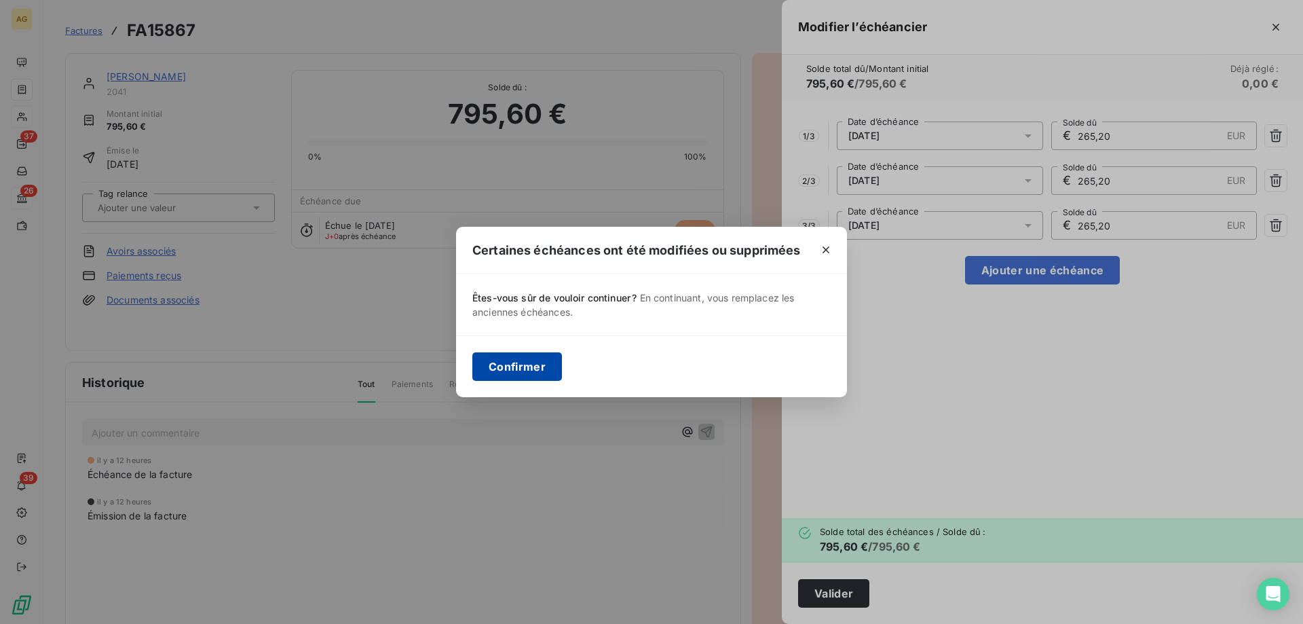
click at [504, 356] on button "Confirmer" at bounding box center [517, 366] width 90 height 29
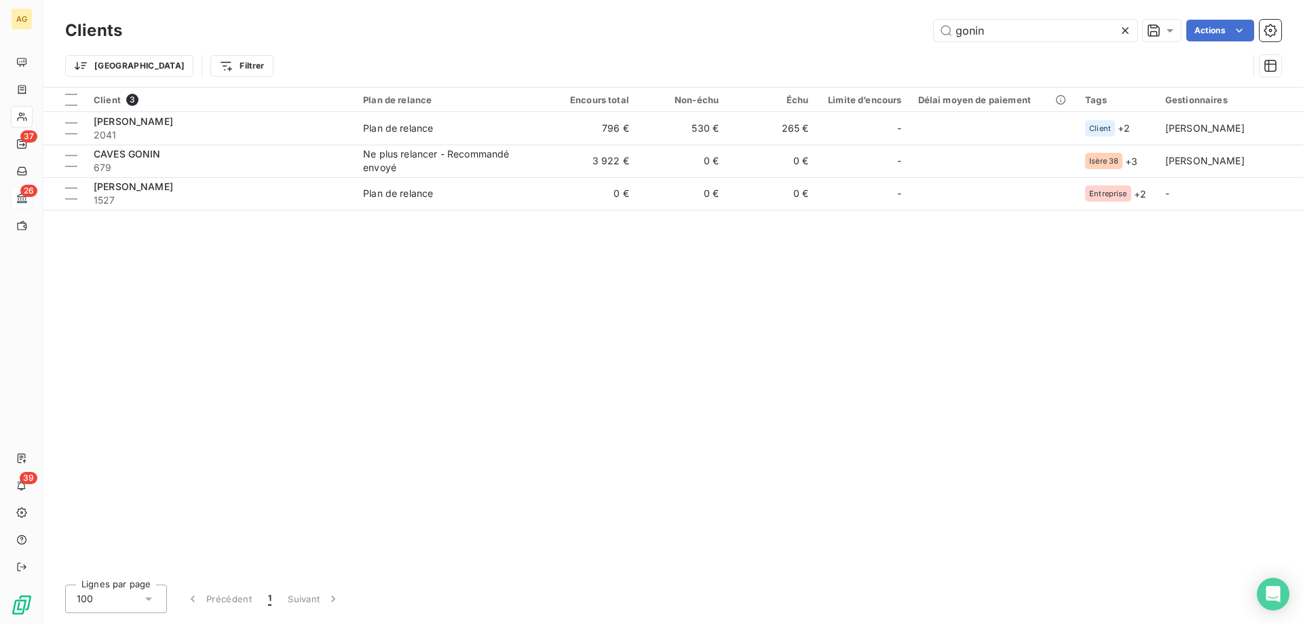
click at [1126, 31] on icon at bounding box center [1125, 31] width 14 height 14
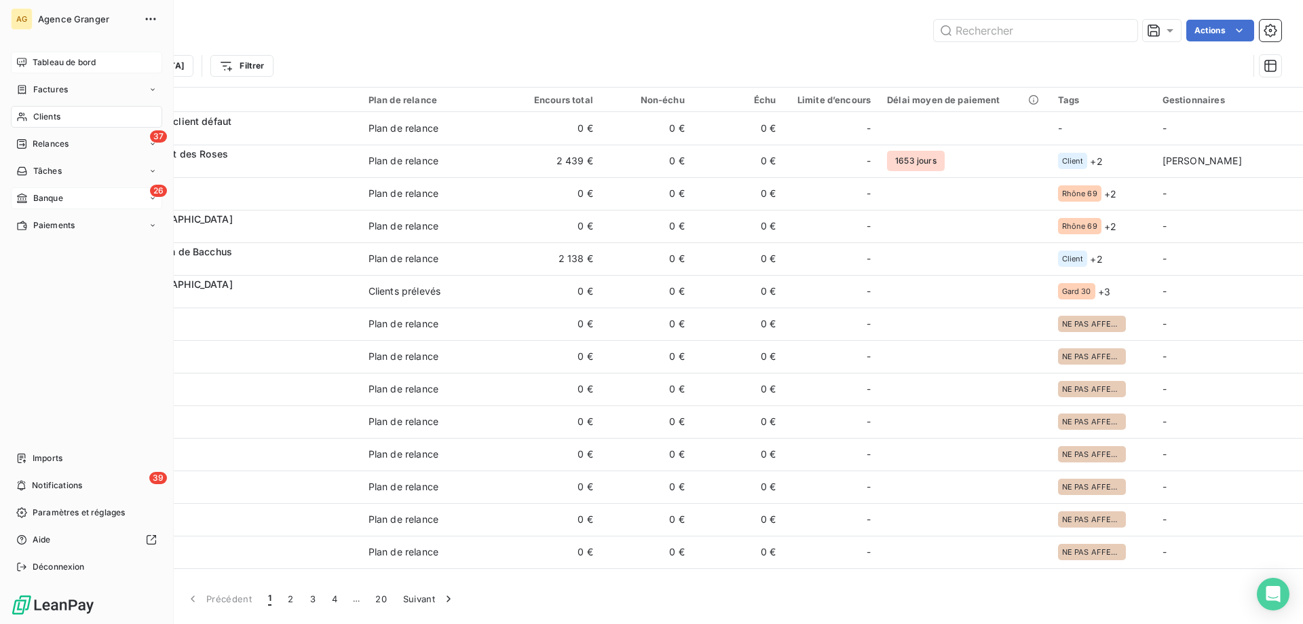
click at [50, 71] on div "Tableau de bord" at bounding box center [86, 63] width 151 height 22
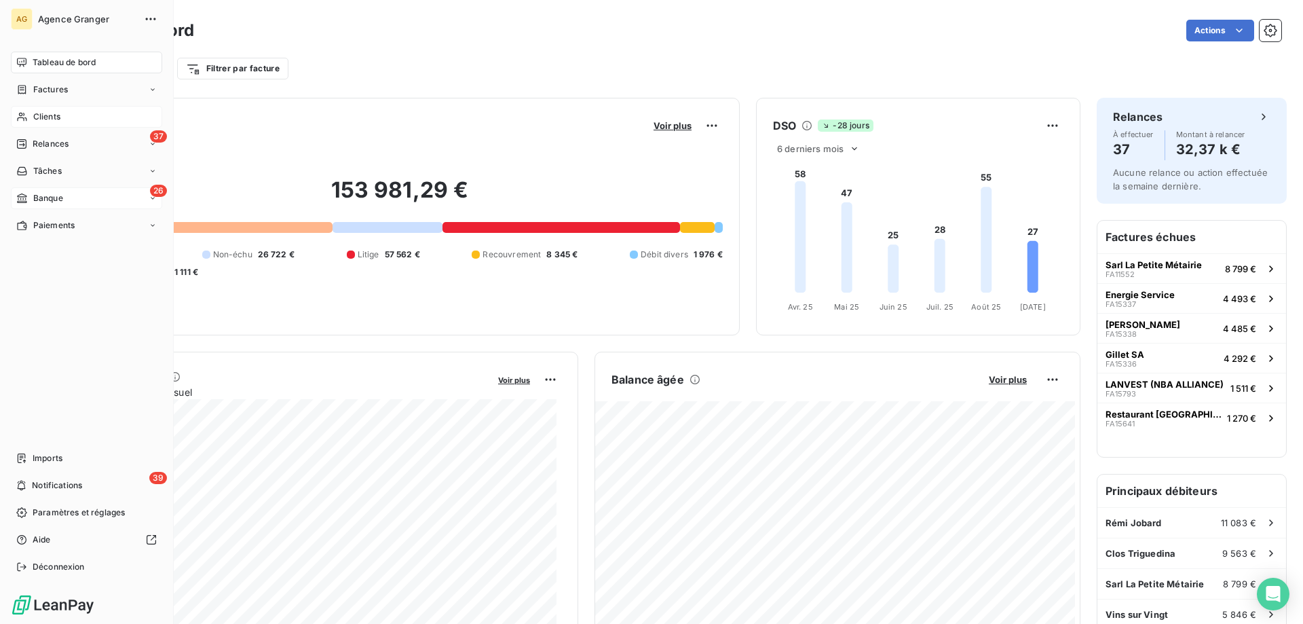
click at [52, 206] on div "26 Banque" at bounding box center [86, 198] width 151 height 22
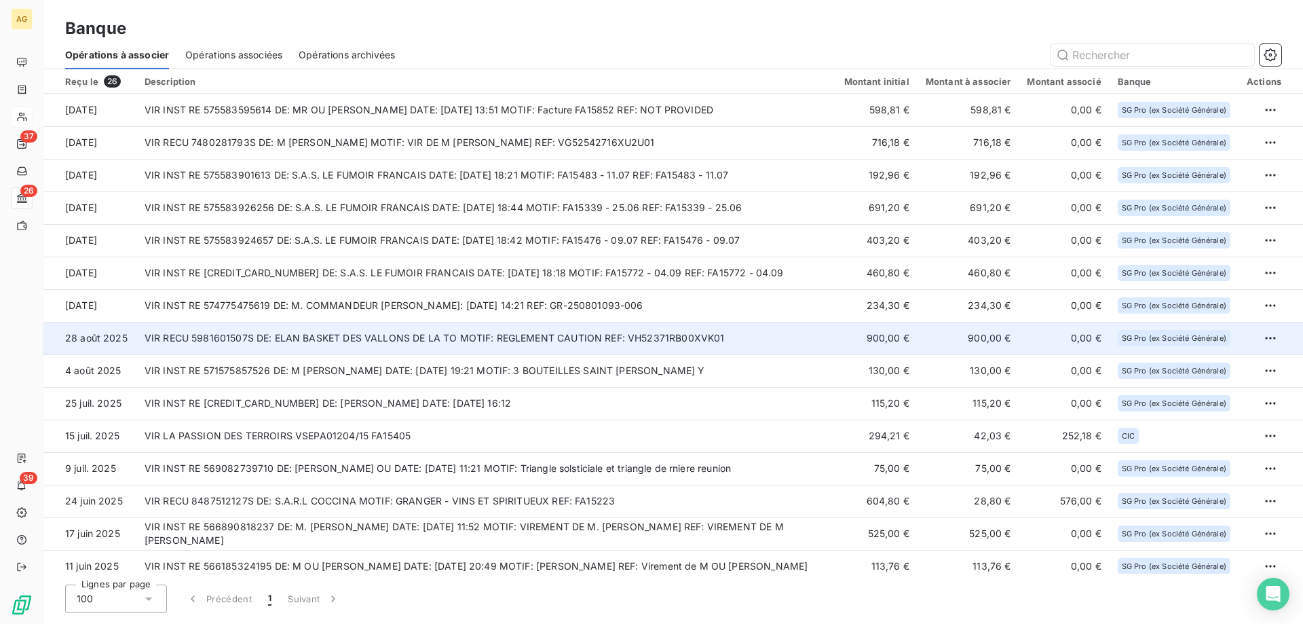
click at [829, 346] on td "VIR RECU 5981601507S DE: ELAN BASKET DES VALLONS DE LA TO MOTIF: REGLEMENT CAUT…" at bounding box center [486, 338] width 700 height 33
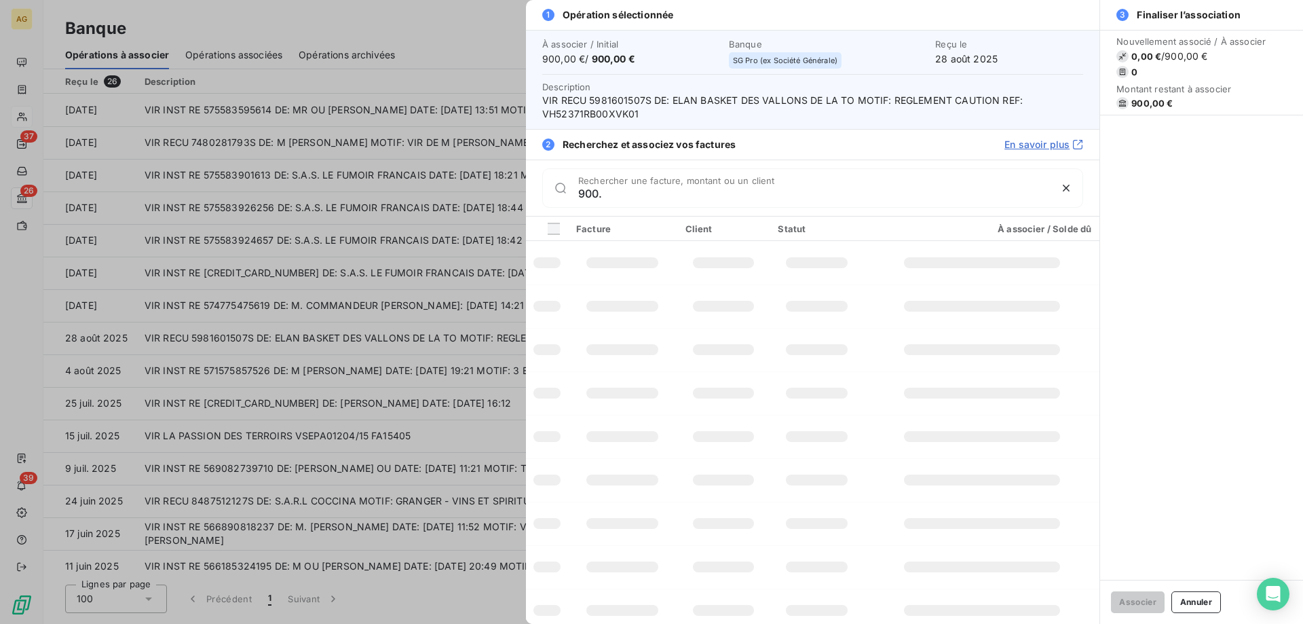
type input "900.0"
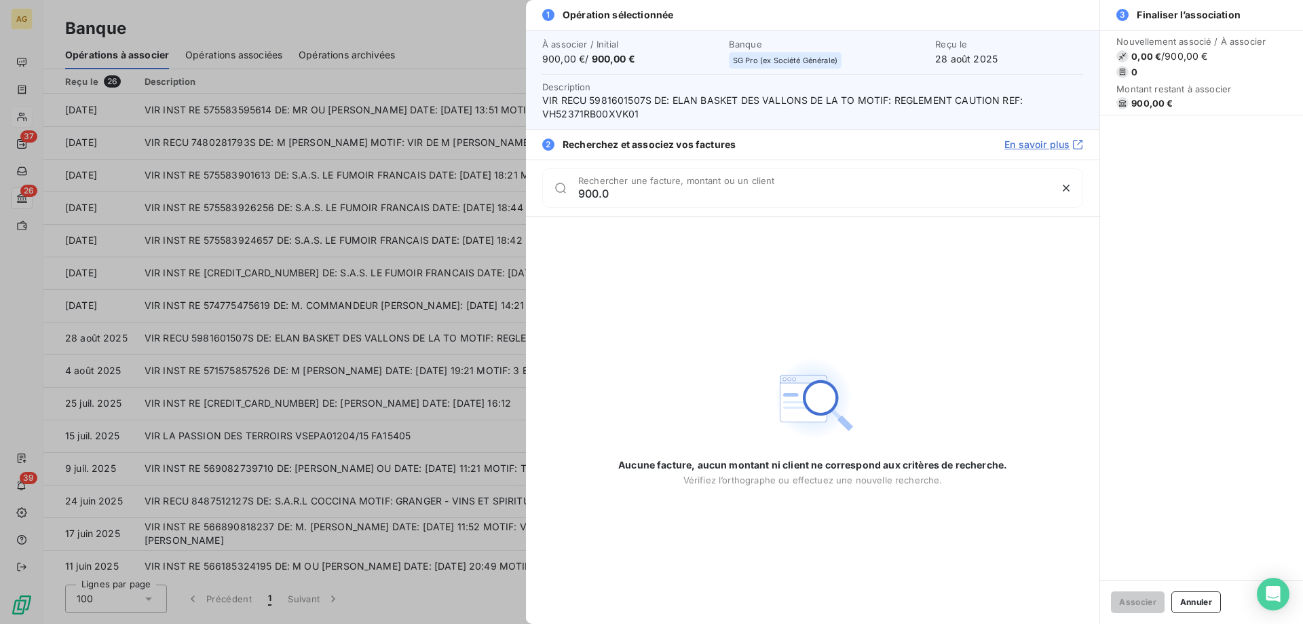
drag, startPoint x: 649, startPoint y: 195, endPoint x: 220, endPoint y: 208, distance: 429.1
click at [250, 623] on div "1 Opération sélectionnée À associer / Initial 900,00 € / 900,00 € Banque SG Pro…" at bounding box center [651, 624] width 1303 height 0
click at [689, 178] on div "Rechercher une facture, montant ou un client" at bounding box center [812, 187] width 541 height 39
type input "FA15873"
click at [18, 561] on div at bounding box center [651, 312] width 1303 height 624
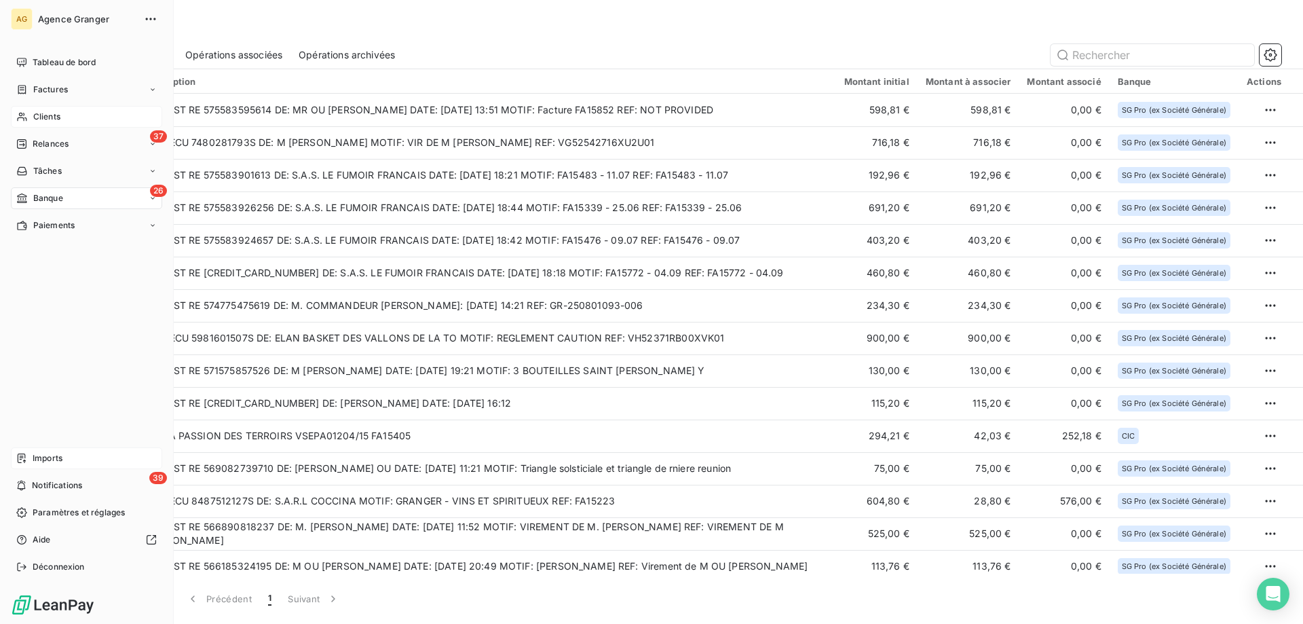
click at [40, 463] on span "Imports" at bounding box center [48, 458] width 30 height 12
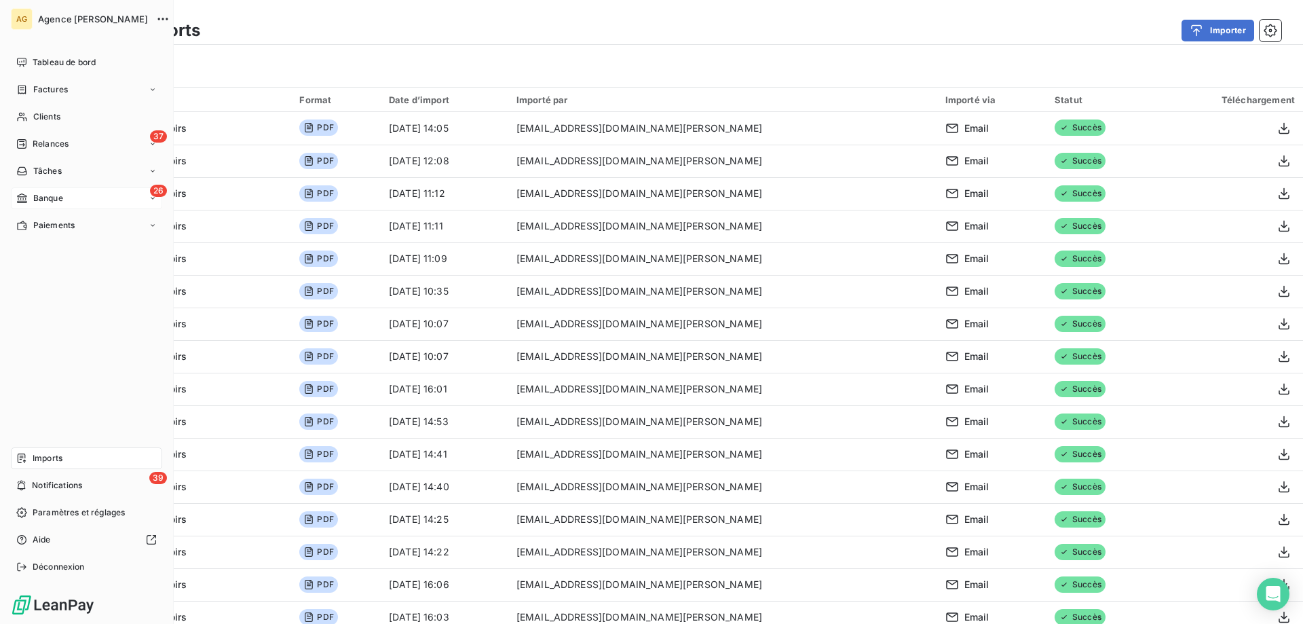
click at [31, 201] on div "Banque" at bounding box center [39, 198] width 47 height 12
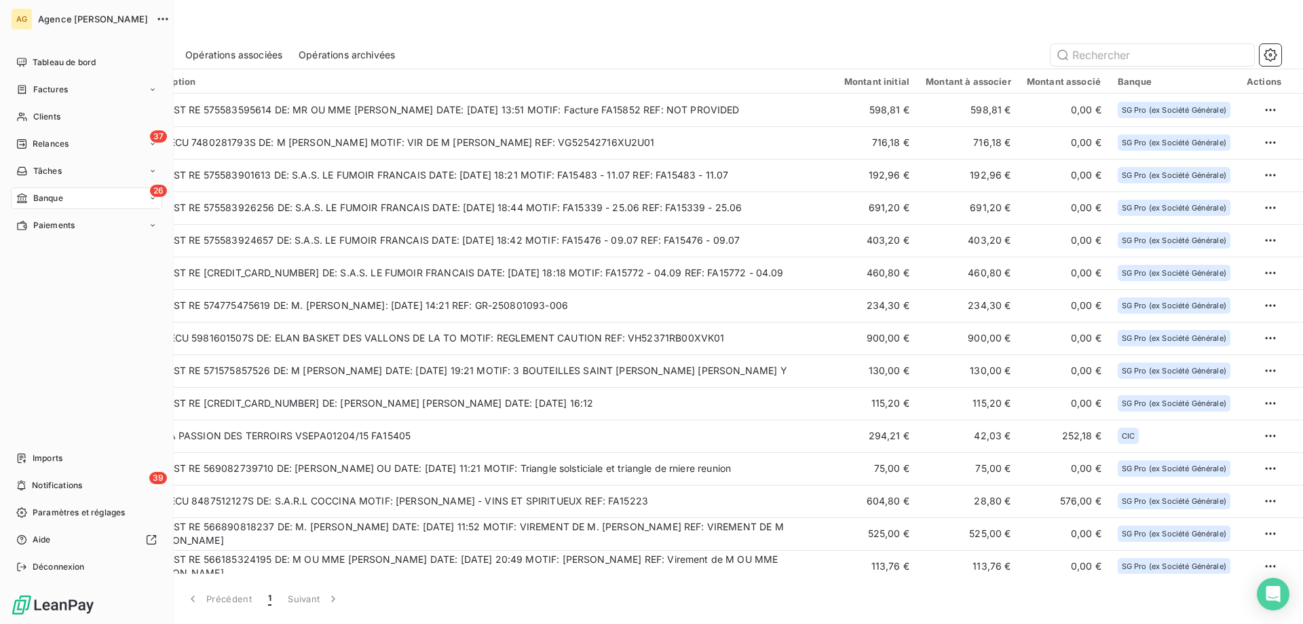
click at [56, 205] on div "26 Banque" at bounding box center [86, 198] width 151 height 22
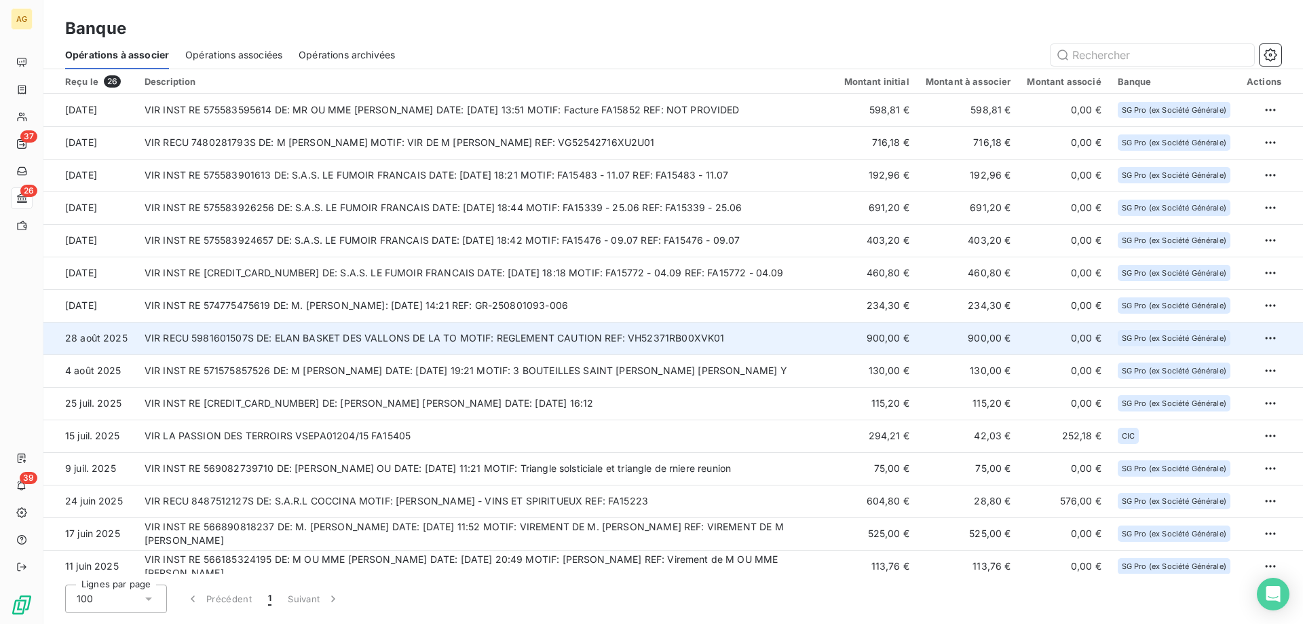
click at [843, 341] on td "900,00 €" at bounding box center [876, 338] width 81 height 33
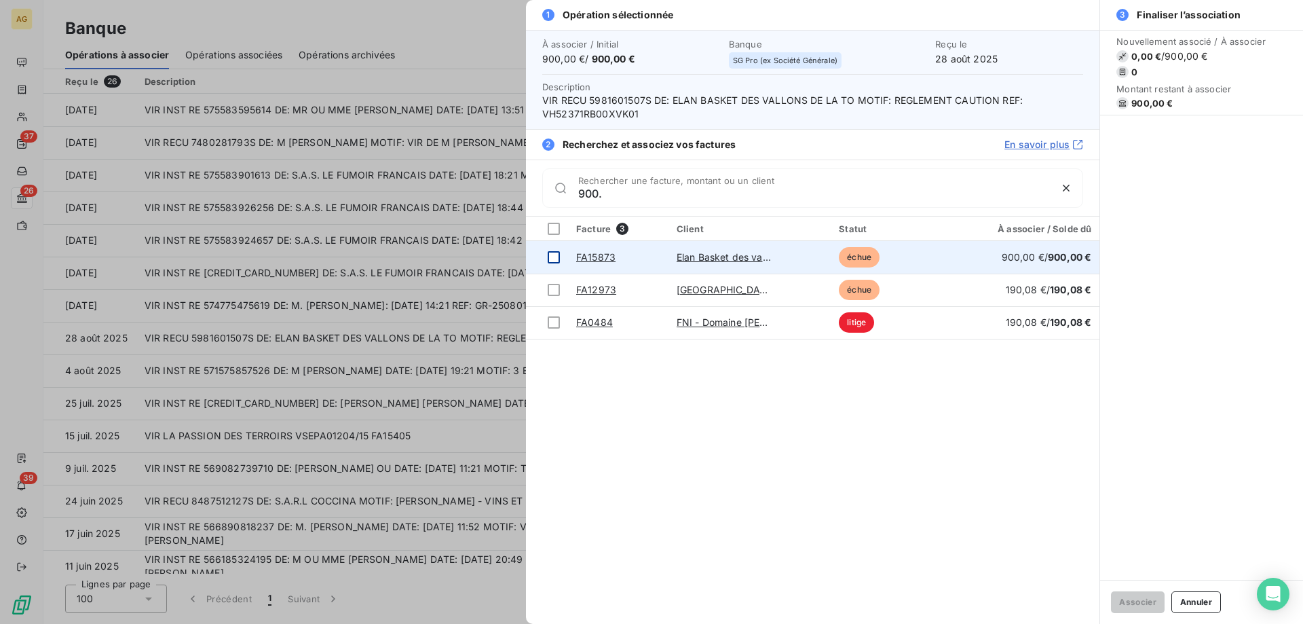
type input "900."
click at [556, 253] on div at bounding box center [554, 257] width 12 height 12
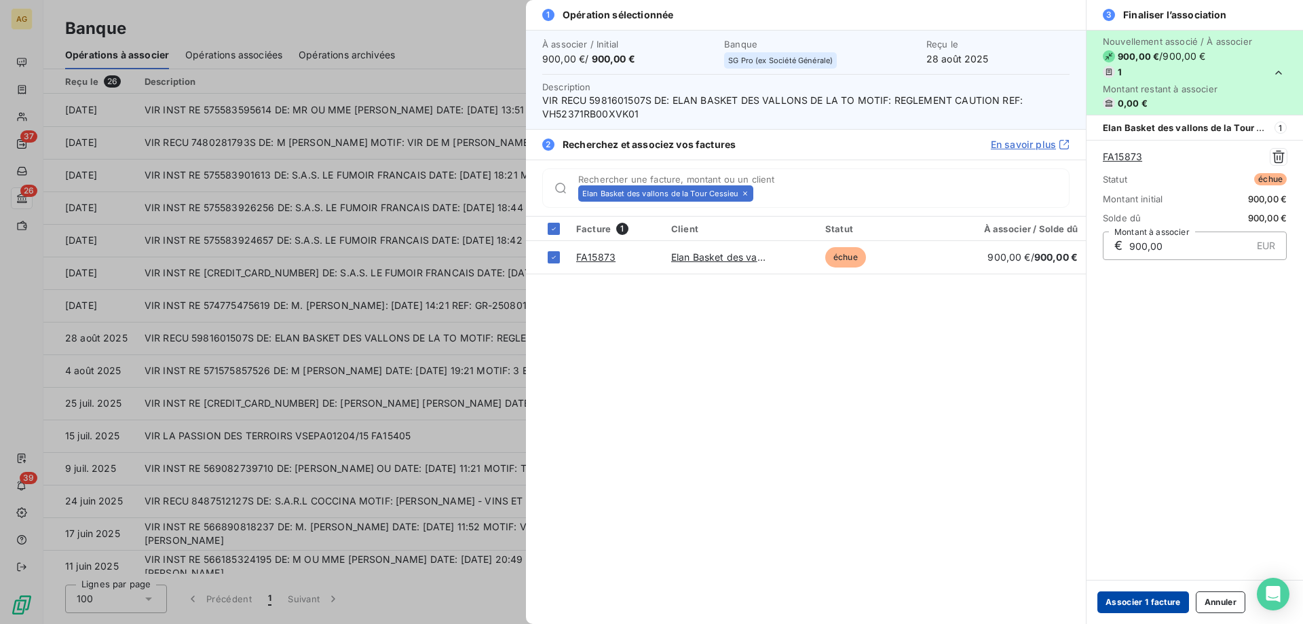
click at [1160, 601] on button "Associer 1 facture" at bounding box center [1143, 602] width 92 height 22
